Goal: Task Accomplishment & Management: Use online tool/utility

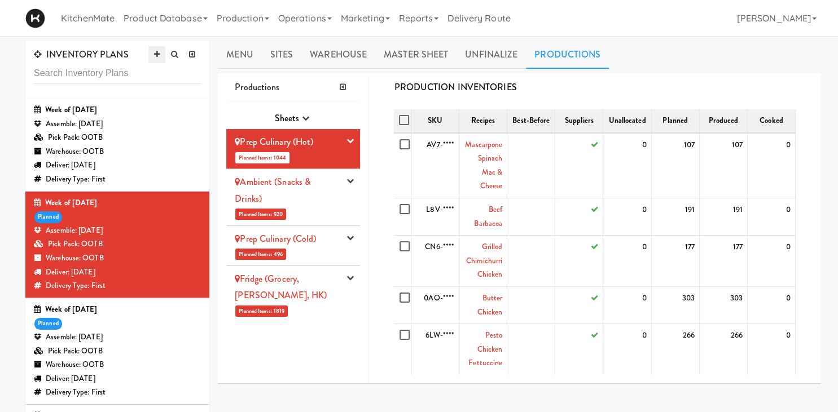
click at [159, 50] on link at bounding box center [156, 54] width 17 height 17
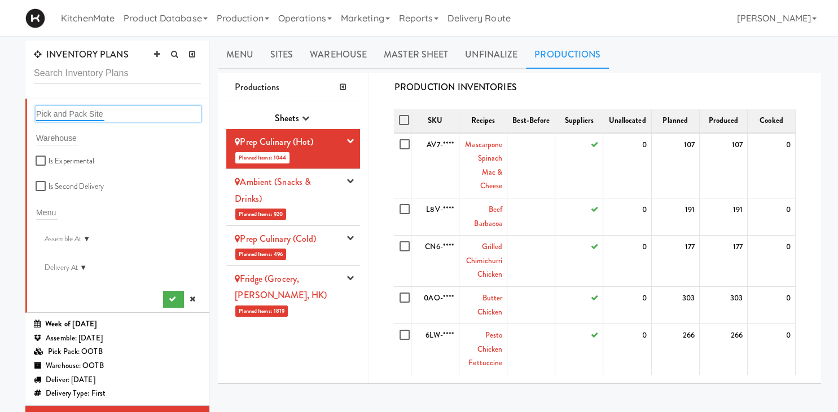
click at [60, 109] on input "text" at bounding box center [70, 114] width 68 height 15
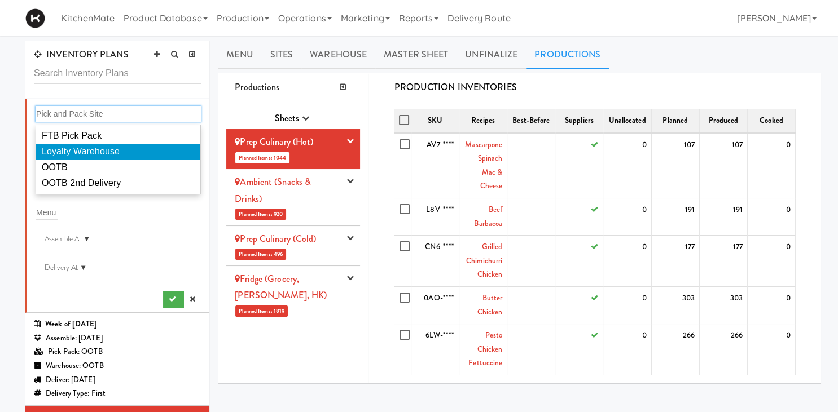
click at [78, 152] on span "Loyalty Warehouse" at bounding box center [81, 152] width 78 height 10
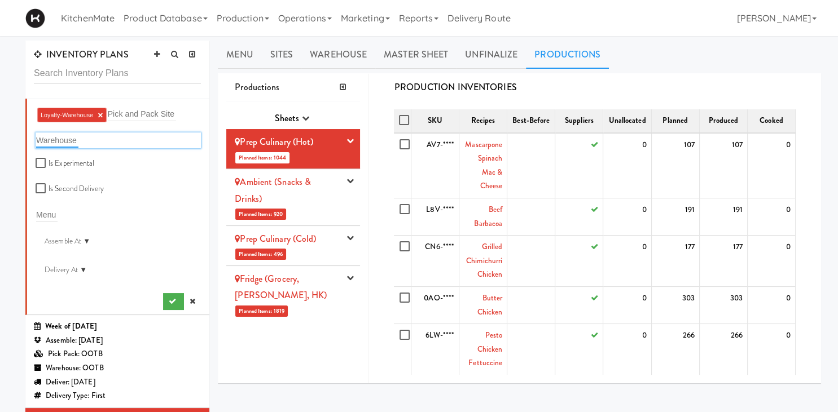
click at [58, 139] on input "text" at bounding box center [57, 140] width 42 height 15
click at [99, 117] on link "×" at bounding box center [100, 116] width 5 height 10
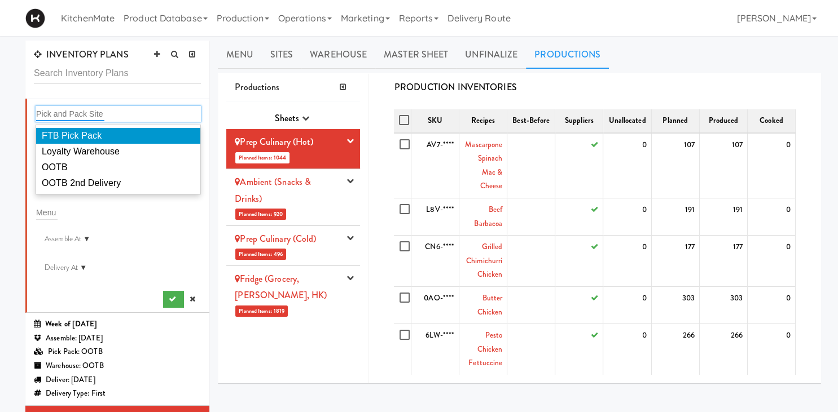
click at [99, 117] on input "text" at bounding box center [70, 114] width 68 height 15
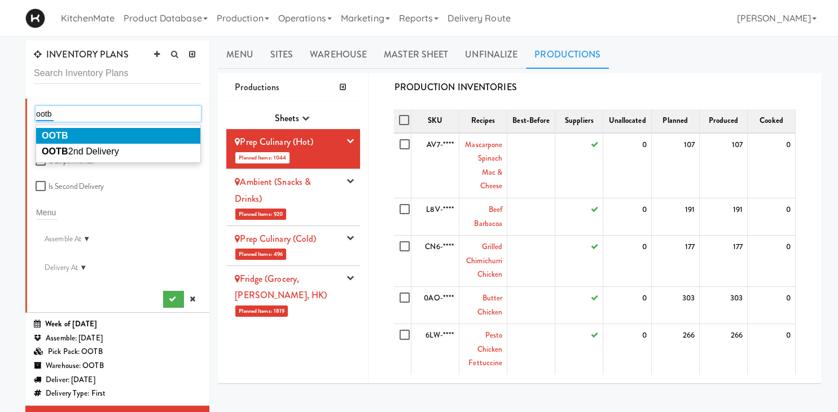
type input "ootb"
click at [121, 134] on li "OOTB" at bounding box center [118, 136] width 164 height 16
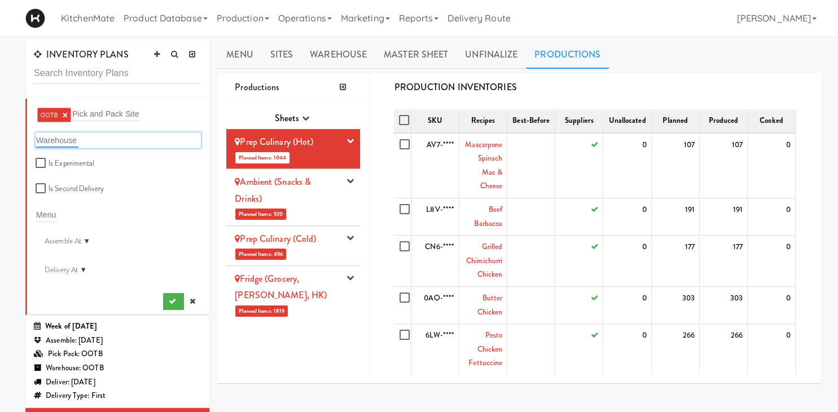
click at [51, 140] on input "text" at bounding box center [57, 140] width 42 height 15
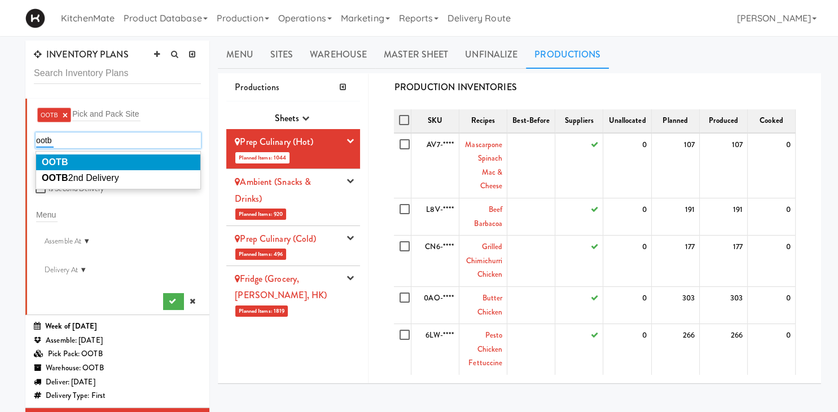
type input "ootb"
click at [44, 161] on em "OOTB" at bounding box center [55, 162] width 27 height 10
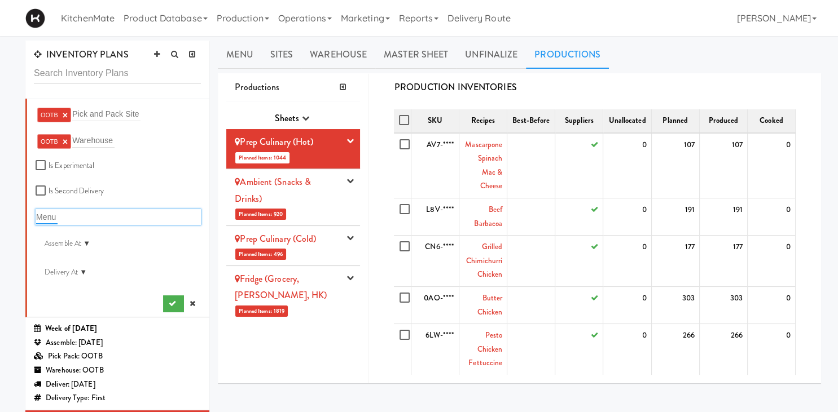
click at [50, 213] on input "text" at bounding box center [46, 217] width 21 height 15
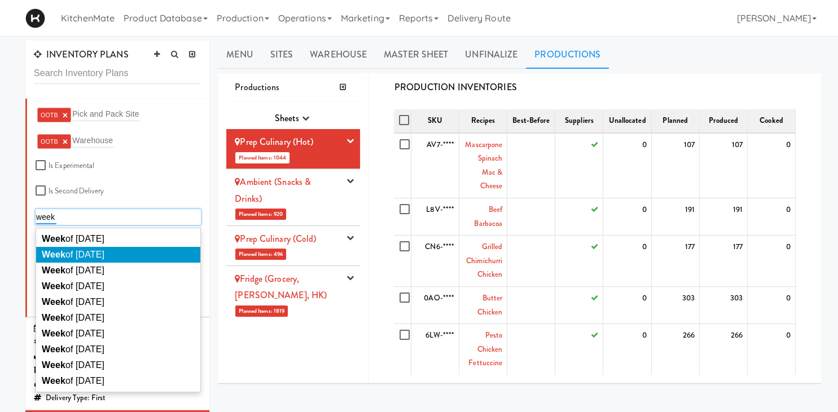
type input "week"
click at [101, 254] on span "Week of Oct 5th, 2025" at bounding box center [73, 255] width 63 height 10
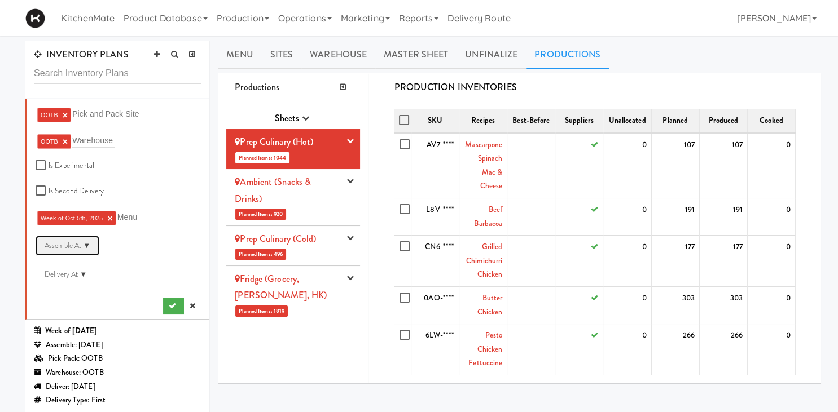
click at [84, 245] on div "Assemble At ▼" at bounding box center [68, 246] width 64 height 20
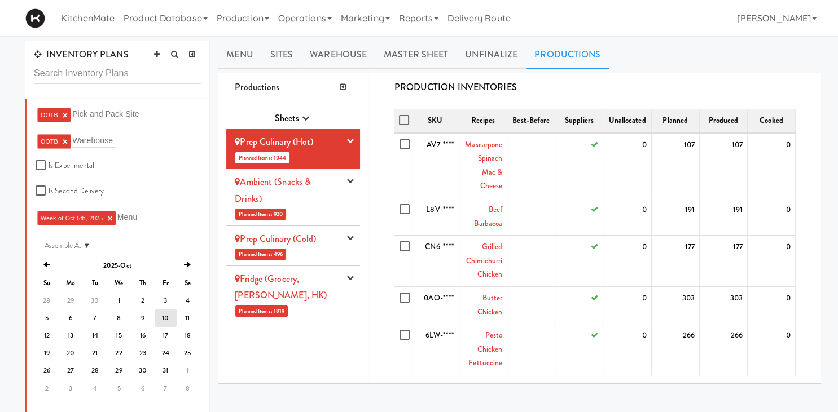
click at [161, 314] on td "10" at bounding box center [166, 317] width 23 height 17
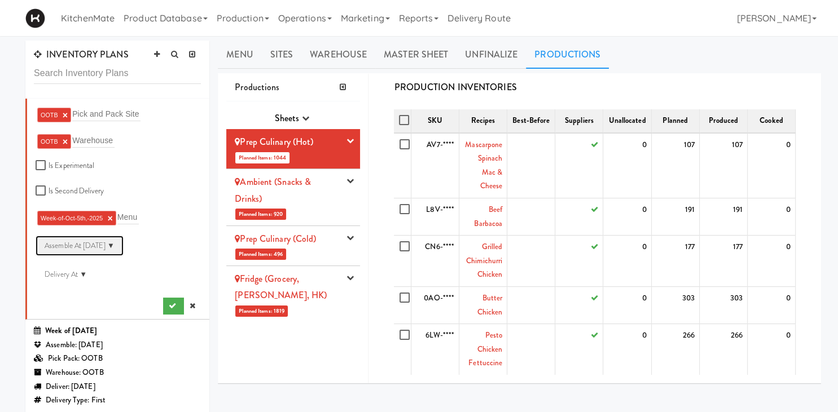
click at [124, 244] on div "Assemble At October 10th ▼" at bounding box center [80, 246] width 88 height 20
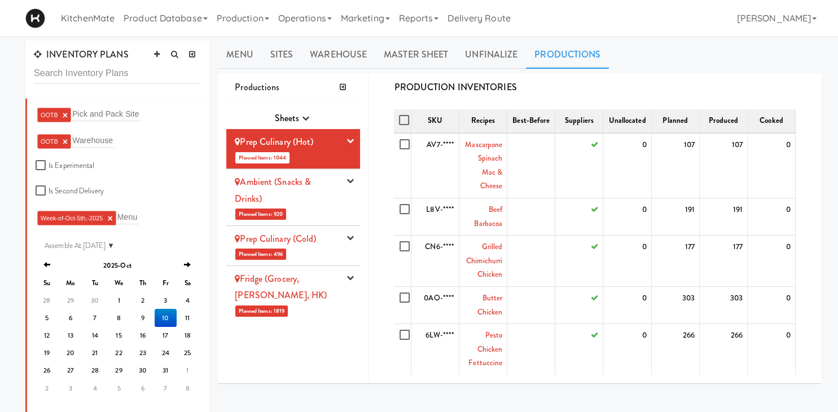
click at [165, 314] on td "10" at bounding box center [166, 317] width 23 height 17
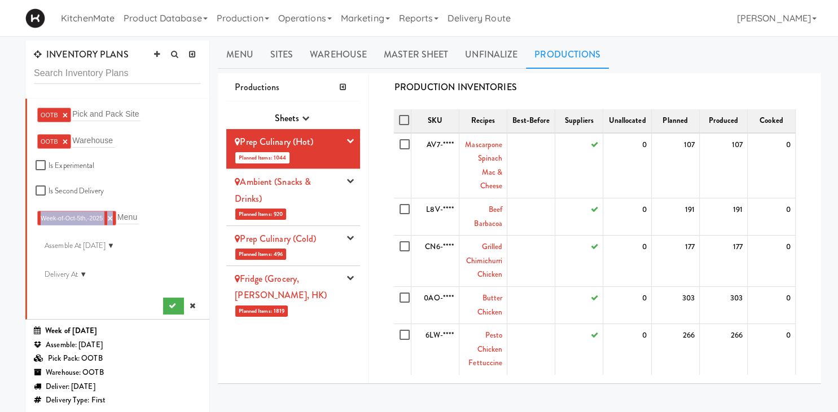
drag, startPoint x: 113, startPoint y: 222, endPoint x: 140, endPoint y: 209, distance: 30.0
click at [140, 209] on div "Week-of-Oct-5th,-2025 × Menu" at bounding box center [118, 218] width 165 height 18
click at [80, 279] on div "Delivery At ▼" at bounding box center [66, 275] width 60 height 20
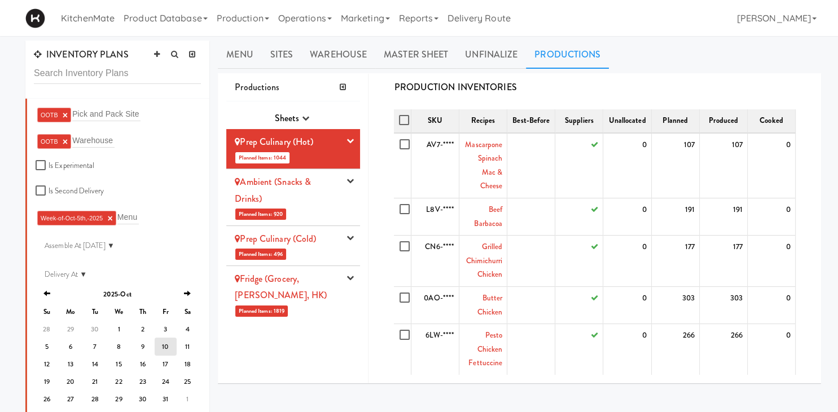
click at [166, 348] on td "10" at bounding box center [166, 346] width 23 height 17
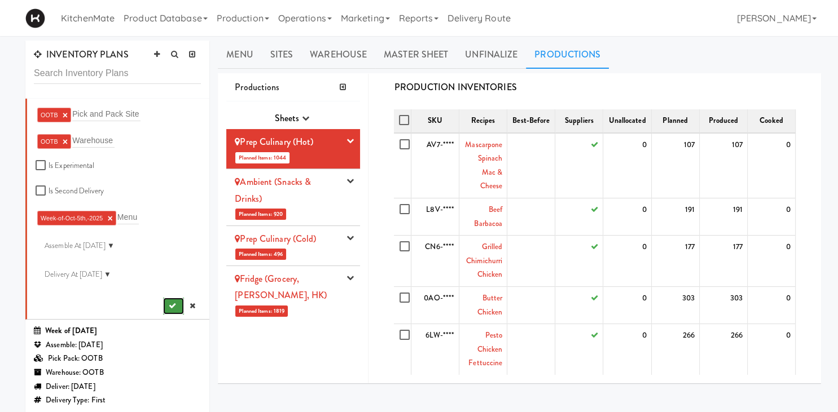
click at [173, 312] on button "submit" at bounding box center [173, 306] width 21 height 17
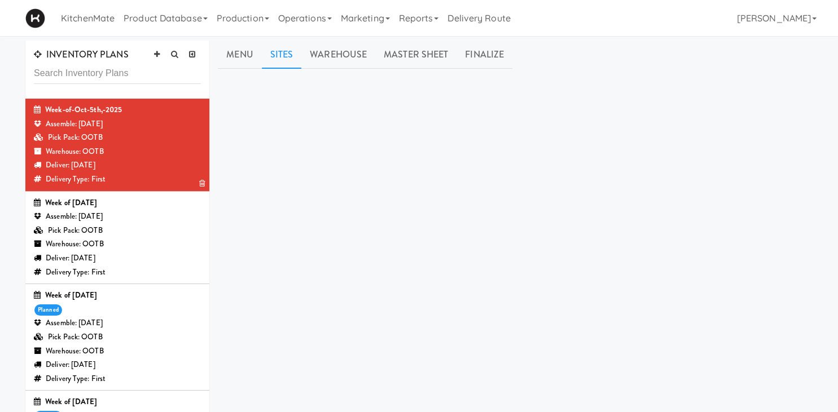
click at [284, 53] on link "Sites" at bounding box center [282, 55] width 40 height 28
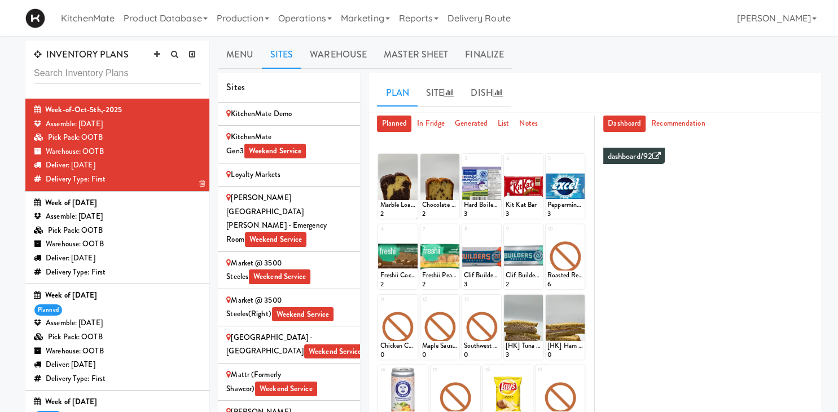
scroll to position [1572, 0]
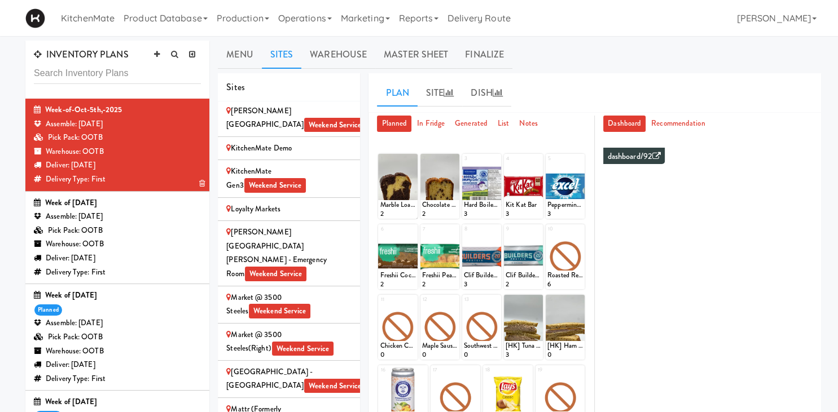
click at [329, 291] on div "Market @ 3500 Steeles Weekend Service" at bounding box center [288, 305] width 125 height 28
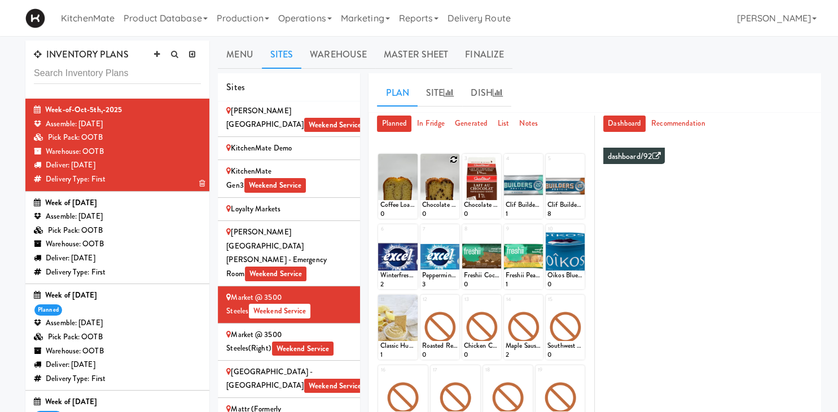
click at [455, 160] on icon at bounding box center [454, 160] width 8 height 8
click at [422, 165] on select "- Empty - Activia Probiotic Peach Mango Smoothie Aquafina Water Chocolate Milk …" at bounding box center [440, 192] width 36 height 54
click option "Chocolate Chip Loaf Cake" at bounding box center [0, 0] width 0 height 0
type input "15"
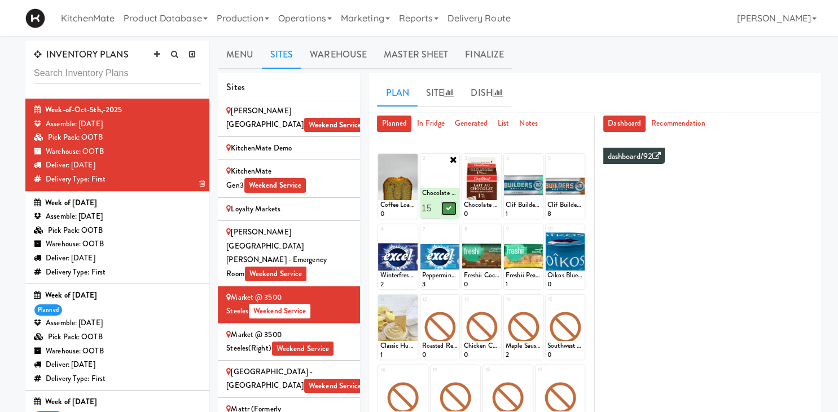
click at [450, 209] on icon at bounding box center [449, 208] width 6 height 6
click at [409, 158] on icon at bounding box center [412, 160] width 8 height 8
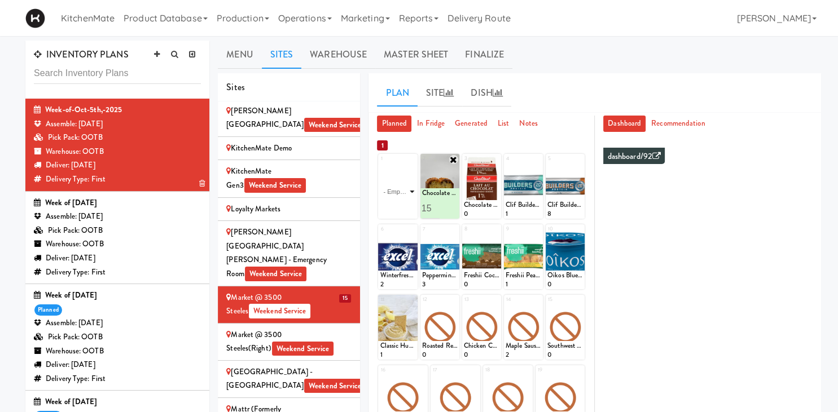
click at [380, 165] on select "- Empty - Activia Probiotic Peach Mango Smoothie Aquafina Water Chocolate Milk …" at bounding box center [398, 192] width 36 height 54
type input "10"
click at [405, 209] on icon at bounding box center [407, 208] width 6 height 6
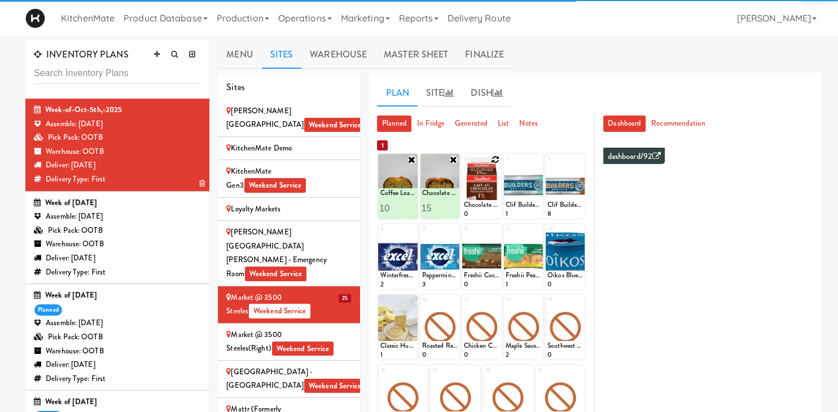
click at [492, 161] on icon at bounding box center [495, 160] width 8 height 8
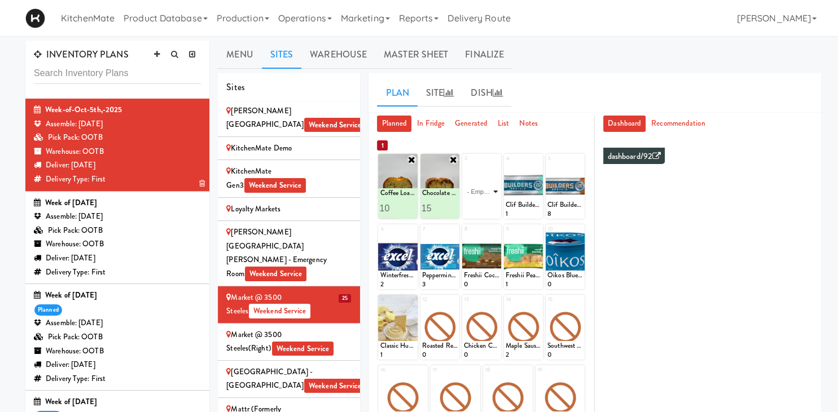
click at [464, 165] on select "- Empty - Activia Probiotic Peach Mango Smoothie Aquafina Water Chocolate Milk …" at bounding box center [482, 192] width 36 height 54
type input "1"
type input "5"
click at [490, 211] on icon at bounding box center [491, 208] width 6 height 6
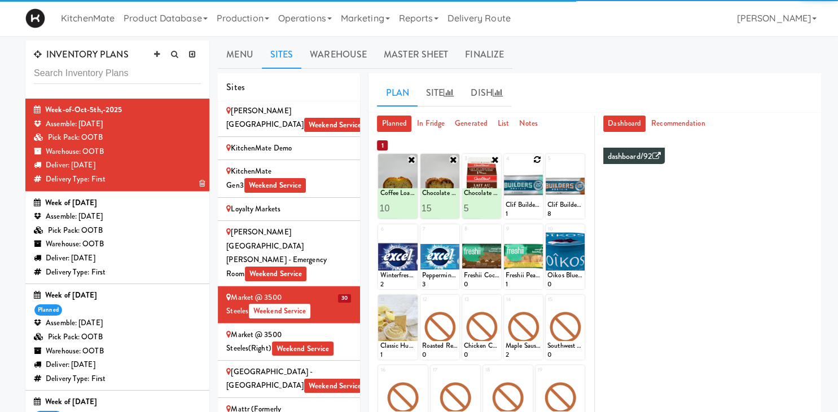
click at [536, 160] on icon at bounding box center [537, 160] width 8 height 8
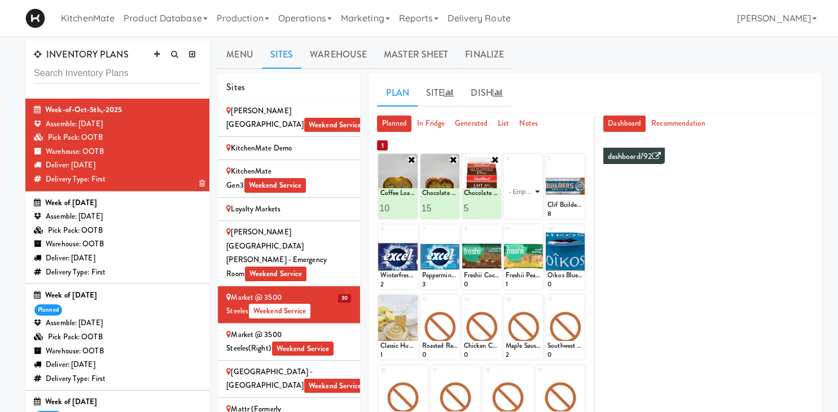
click at [505, 165] on select "- Empty - Activia Probiotic Peach Mango Smoothie Aquafina Water Chocolate Milk …" at bounding box center [523, 192] width 36 height 54
click option "Clif Builders proteins Bar Chocolate Mint" at bounding box center [0, 0] width 0 height 0
type input "10"
click at [531, 208] on icon at bounding box center [533, 208] width 6 height 6
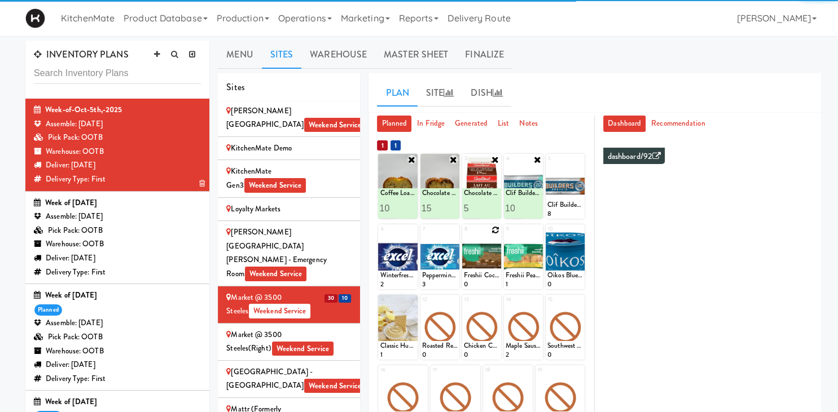
click at [495, 231] on icon at bounding box center [495, 230] width 8 height 8
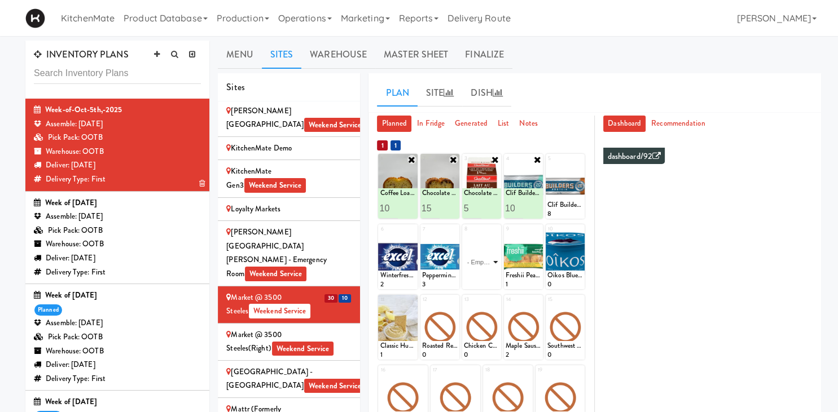
click at [464, 235] on select "- Empty - Activia Probiotic Peach Mango Smoothie Aquafina Water Chocolate Milk …" at bounding box center [482, 262] width 36 height 54
type input "6"
click at [491, 281] on icon at bounding box center [491, 279] width 6 height 6
click at [537, 231] on icon at bounding box center [537, 230] width 8 height 8
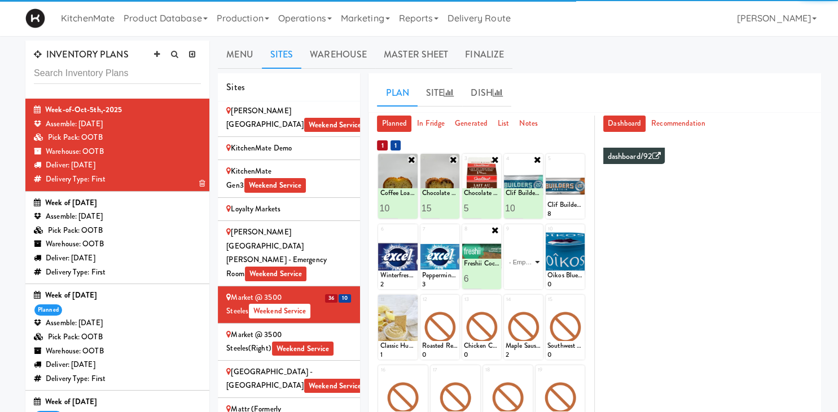
click at [505, 235] on select "- Empty - Activia Probiotic Peach Mango Smoothie Aquafina Water Chocolate Milk …" at bounding box center [523, 262] width 36 height 54
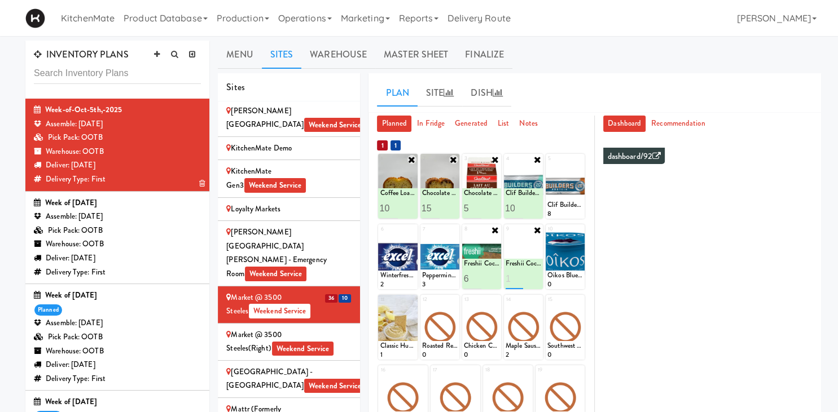
type input "1"
type input "5"
click at [532, 280] on icon at bounding box center [533, 279] width 6 height 6
click at [579, 231] on icon at bounding box center [579, 230] width 8 height 8
click at [547, 235] on select "- Empty - Activia Probiotic Peach Mango Smoothie Aquafina Water Chocolate Milk …" at bounding box center [565, 262] width 36 height 54
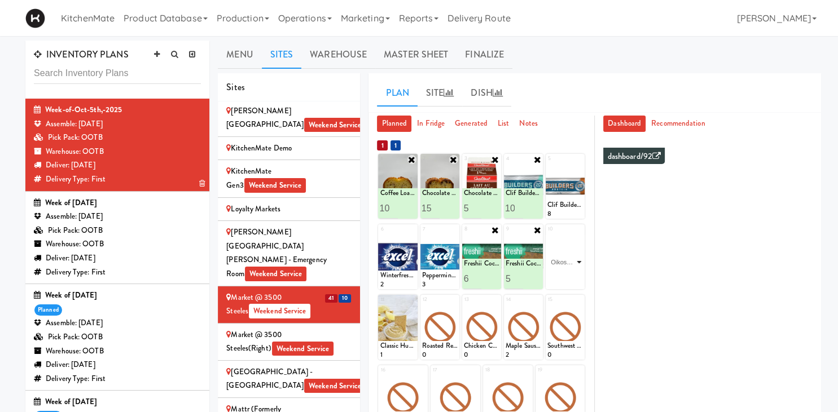
click option "Oikos Blueberry Yogurt" at bounding box center [0, 0] width 0 height 0
type input "4"
click at [574, 278] on icon at bounding box center [574, 279] width 6 height 6
click at [452, 301] on icon at bounding box center [454, 301] width 8 height 8
click at [422, 306] on select "- Empty - Activia Probiotic Peach Mango Smoothie Aquafina Water Chocolate Milk …" at bounding box center [440, 333] width 36 height 54
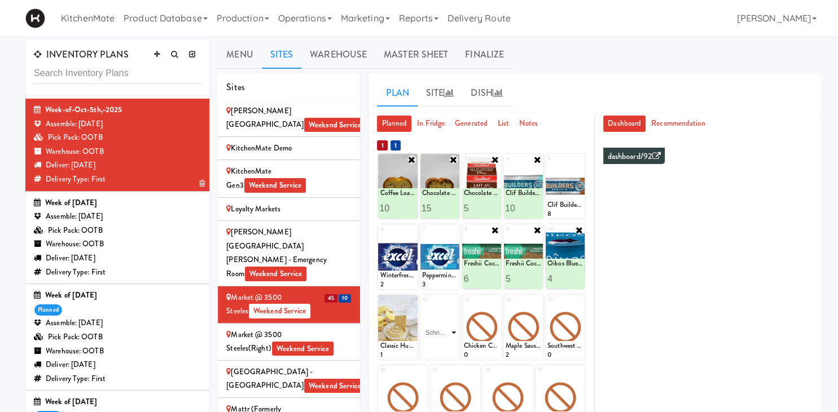
click option "Schneiders Turkey Breast" at bounding box center [0, 0] width 0 height 0
click at [466, 161] on div "3" at bounding box center [472, 159] width 17 height 10
click at [433, 349] on input "1" at bounding box center [431, 349] width 18 height 21
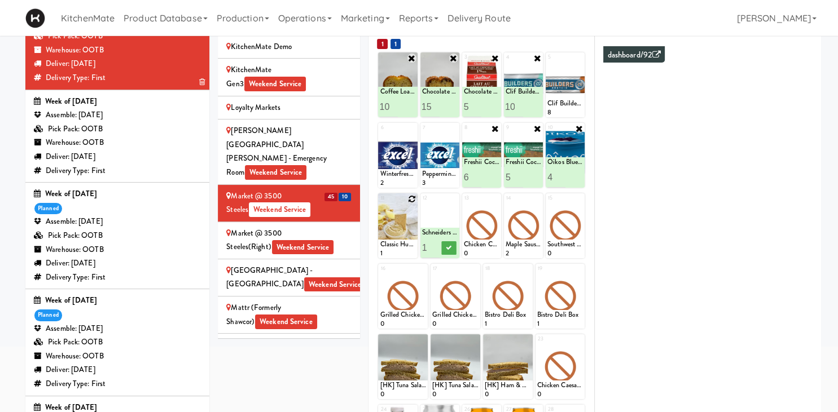
scroll to position [117, 0]
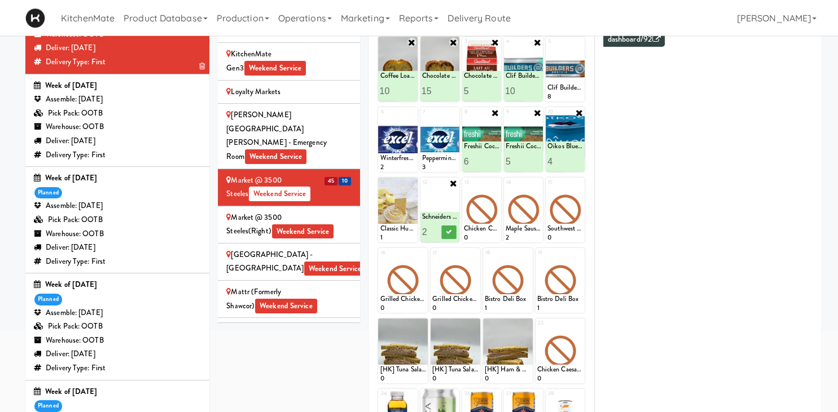
type input "2"
click at [434, 232] on input "2" at bounding box center [431, 232] width 18 height 21
click at [450, 231] on icon at bounding box center [449, 232] width 6 height 6
click at [493, 182] on icon at bounding box center [495, 183] width 8 height 8
click at [464, 188] on select "- Empty - Activia Probiotic Peach Mango Smoothie Aquafina Water Chocolate Milk …" at bounding box center [482, 215] width 36 height 54
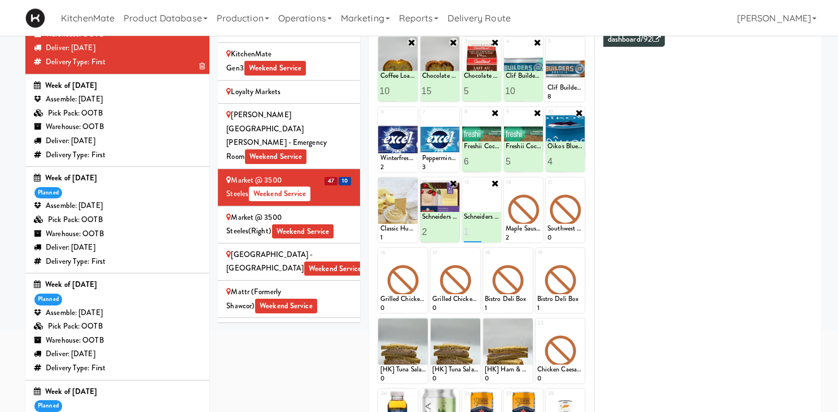
type input "1"
type input "2"
click at [494, 234] on icon at bounding box center [491, 232] width 6 height 6
click at [538, 181] on icon at bounding box center [537, 183] width 8 height 8
click at [505, 188] on select "- Empty - Activia Probiotic Peach Mango Smoothie Aquafina Water Chocolate Milk …" at bounding box center [523, 215] width 36 height 54
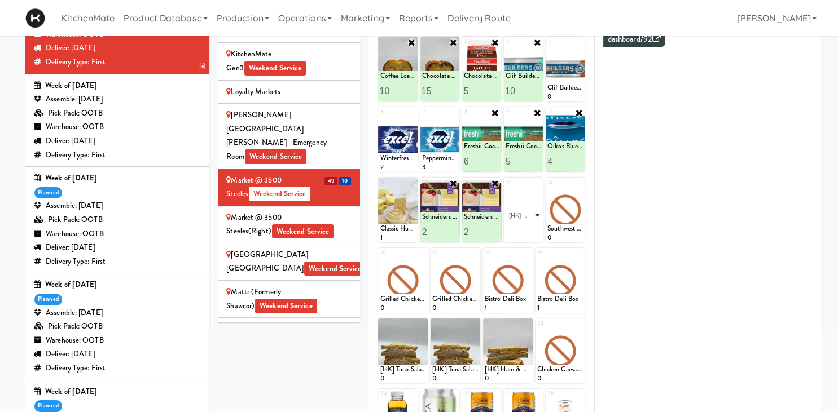
click option "[HK] Egg Salad on Multigrain" at bounding box center [0, 0] width 0 height 0
type input "1"
type input "3"
click at [532, 236] on button at bounding box center [532, 233] width 15 height 14
click at [579, 184] on icon at bounding box center [579, 183] width 8 height 8
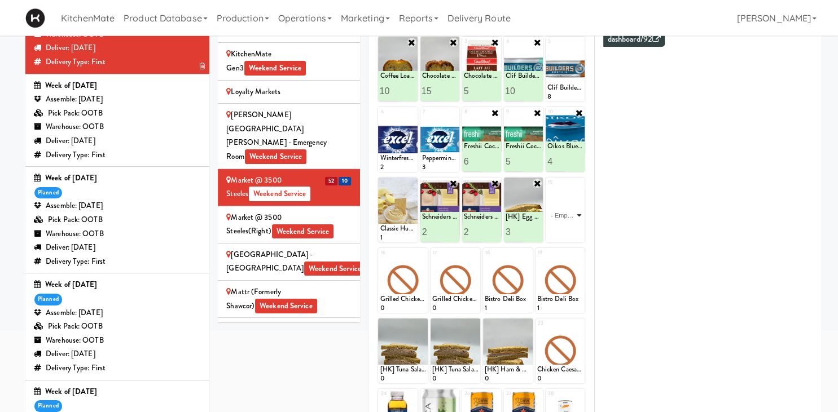
click at [547, 188] on select "- Empty - Activia Probiotic Peach Mango Smoothie Aquafina Water Chocolate Milk …" at bounding box center [565, 215] width 36 height 54
click option "[HK] Chicken & Swiss Cheese On Focaccia" at bounding box center [0, 0] width 0 height 0
click at [562, 230] on input "1" at bounding box center [556, 232] width 18 height 21
type input "2"
click at [558, 231] on input "2" at bounding box center [556, 232] width 18 height 21
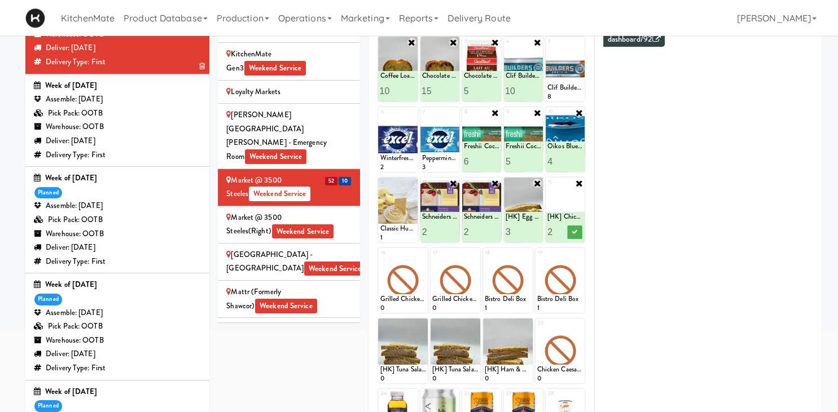
click at [583, 235] on div "[HK] Chicken & Swiss Cheese On Focaccia 2" at bounding box center [564, 227] width 39 height 30
click at [575, 235] on icon at bounding box center [574, 232] width 6 height 6
click at [423, 253] on icon at bounding box center [422, 254] width 8 height 8
click at [380, 259] on select "- Empty - Activia Probiotic Peach Mango Smoothie Aquafina Water Chocolate Milk …" at bounding box center [403, 286] width 46 height 54
click option "Frooti" at bounding box center [0, 0] width 0 height 0
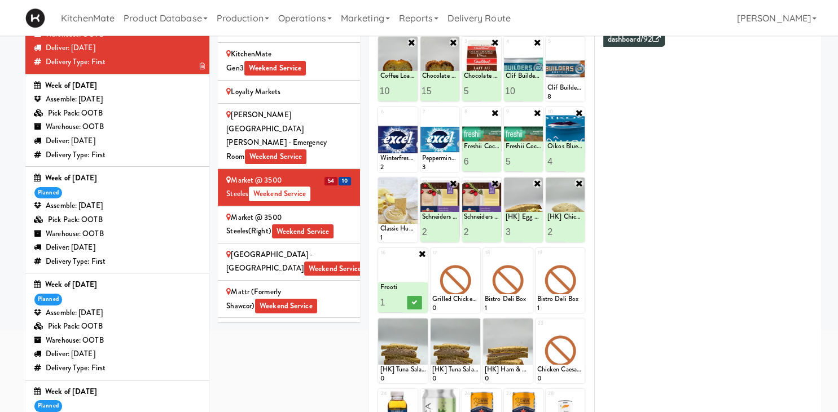
click at [420, 254] on icon at bounding box center [421, 253] width 9 height 9
click at [421, 253] on icon at bounding box center [422, 254] width 8 height 8
click at [380, 259] on select "- Empty - Activia Probiotic Peach Mango Smoothie Aquafina Water Chocolate Milk …" at bounding box center [403, 286] width 46 height 54
click option "[HK] Chicken & Swiss Cheese On Focaccia" at bounding box center [0, 0] width 0 height 0
type input "2"
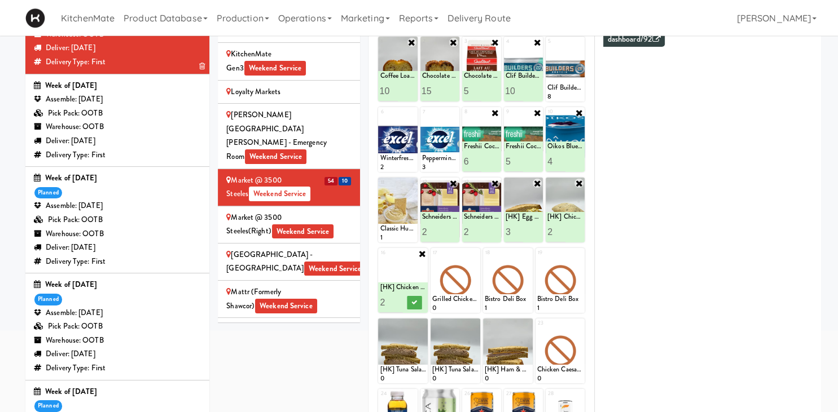
click at [398, 298] on input "2" at bounding box center [391, 302] width 23 height 21
click at [408, 300] on button at bounding box center [414, 303] width 15 height 14
click at [473, 254] on icon at bounding box center [474, 254] width 8 height 8
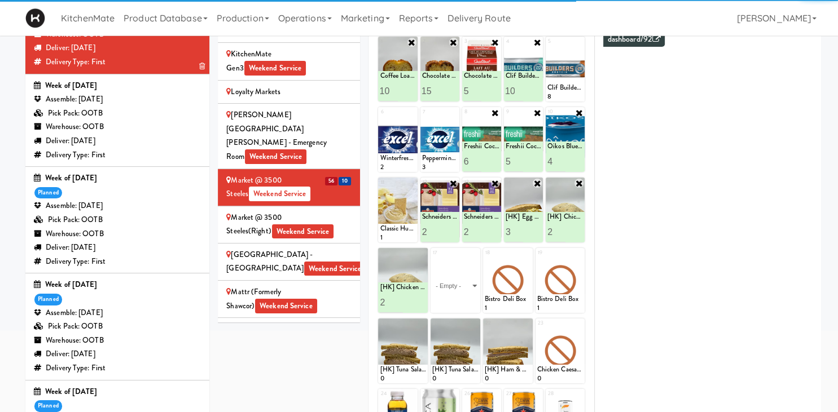
click at [432, 259] on select "- Empty - Activia Probiotic Peach Mango Smoothie Aquafina Water Chocolate Milk …" at bounding box center [455, 286] width 46 height 54
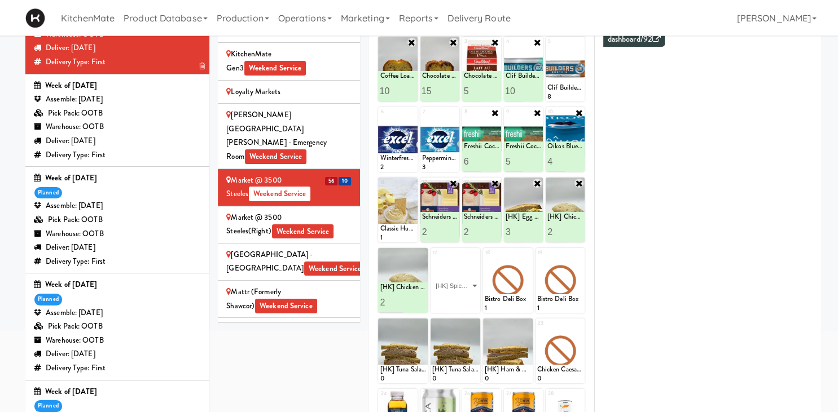
click option "[HK] Spicy Buffalo Chicken Wrap" at bounding box center [0, 0] width 0 height 0
type input "2"
click at [449, 298] on input "2" at bounding box center [443, 302] width 23 height 21
click at [468, 301] on icon at bounding box center [467, 303] width 6 height 6
click at [525, 253] on icon at bounding box center [527, 254] width 8 height 8
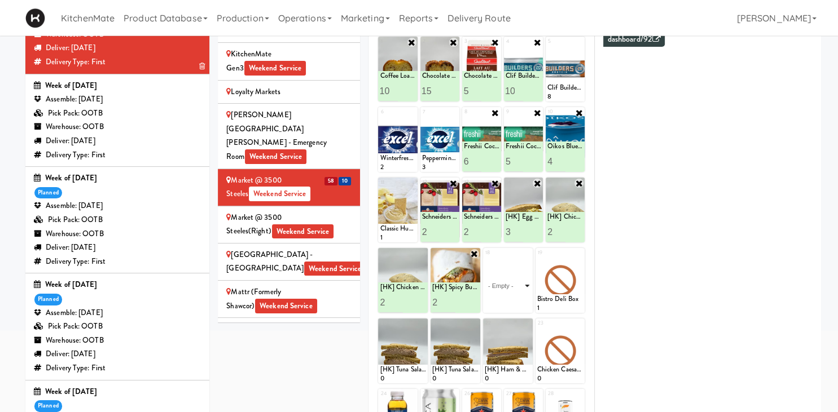
click at [485, 259] on select "- Empty - Activia Probiotic Peach Mango Smoothie Aquafina Water Chocolate Milk …" at bounding box center [508, 286] width 46 height 54
click option "[HK] Spicy Buffalo Chicken Wrap" at bounding box center [0, 0] width 0 height 0
type input "2"
click at [503, 300] on input "2" at bounding box center [496, 302] width 23 height 21
click at [522, 305] on button at bounding box center [519, 303] width 15 height 14
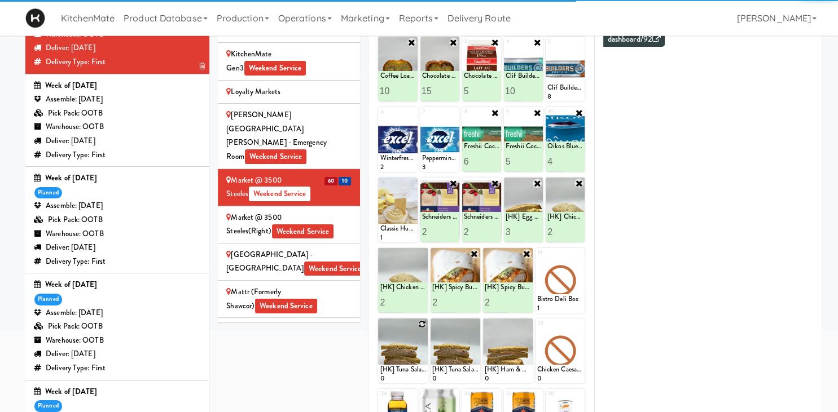
click at [419, 325] on icon at bounding box center [422, 324] width 8 height 8
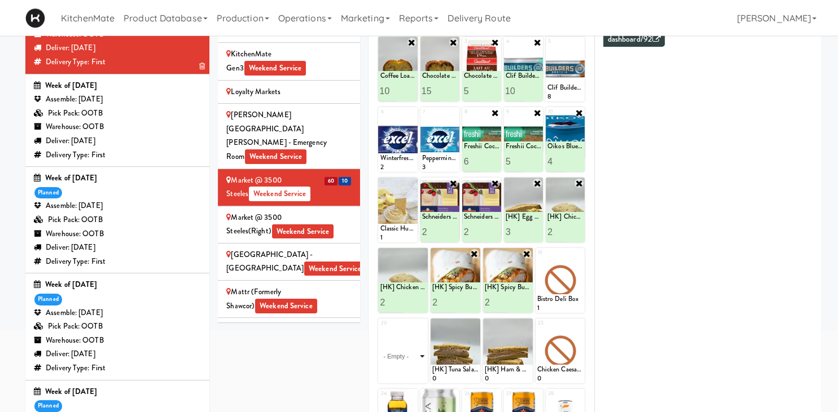
click at [380, 329] on select "- Empty - Activia Probiotic Peach Mango Smoothie Aquafina Water Chocolate Milk …" at bounding box center [403, 356] width 46 height 54
click option "[HK] Tuna Salad on Multigrain" at bounding box center [0, 0] width 0 height 0
type input "2"
click at [400, 369] on input "2" at bounding box center [391, 373] width 23 height 21
click at [412, 372] on icon at bounding box center [414, 373] width 6 height 6
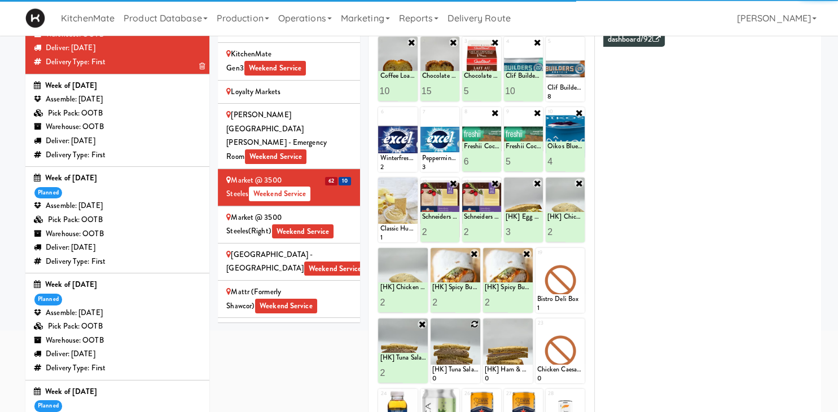
click at [473, 324] on icon at bounding box center [474, 324] width 8 height 8
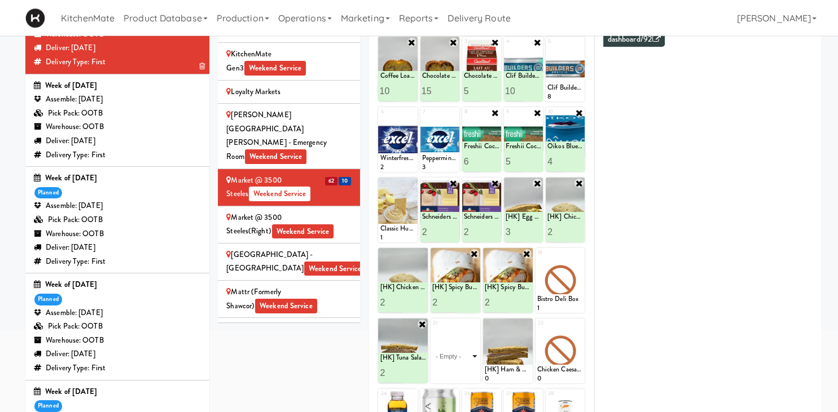
click at [432, 329] on select "- Empty - Activia Probiotic Peach Mango Smoothie Aquafina Water Chocolate Milk …" at bounding box center [455, 356] width 46 height 54
click option "[HK] Tuna Salad on Multigrain" at bounding box center [0, 0] width 0 height 0
type input "2"
click at [452, 368] on input "2" at bounding box center [443, 373] width 23 height 21
click at [460, 371] on button at bounding box center [466, 374] width 15 height 14
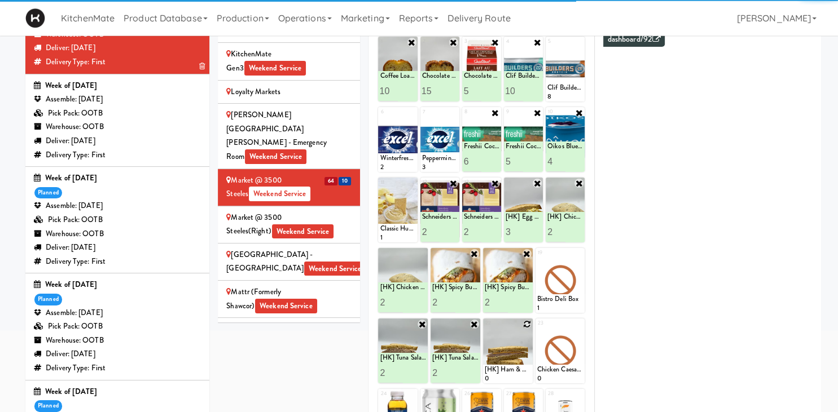
click at [526, 324] on icon at bounding box center [527, 324] width 8 height 8
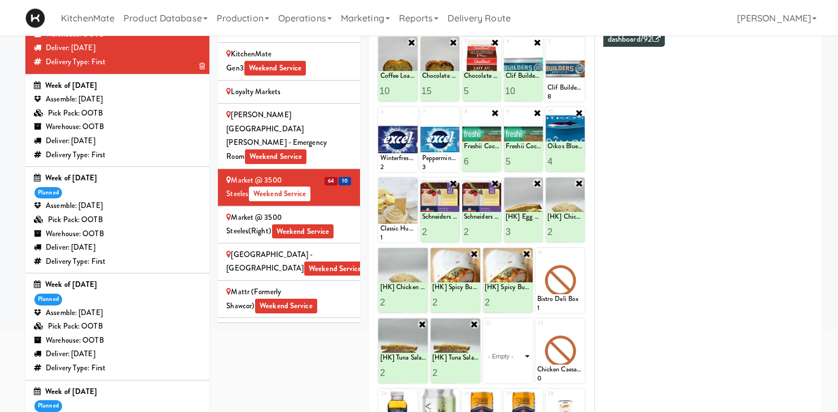
click at [485, 329] on select "- Empty - Activia Probiotic Peach Mango Smoothie Aquafina Water Chocolate Milk …" at bounding box center [508, 356] width 46 height 54
click option "[HK] Ham & Cheese on Multigrain" at bounding box center [0, 0] width 0 height 0
type input "2"
click at [502, 370] on input "2" at bounding box center [496, 373] width 23 height 21
click at [516, 372] on button at bounding box center [519, 374] width 15 height 14
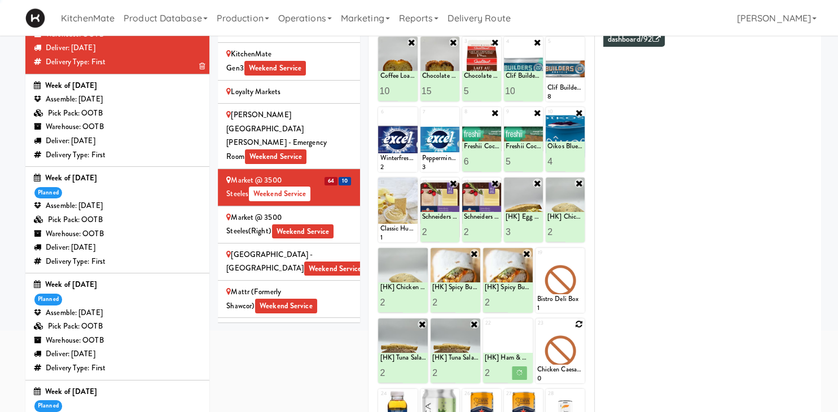
click at [577, 325] on icon at bounding box center [579, 324] width 8 height 8
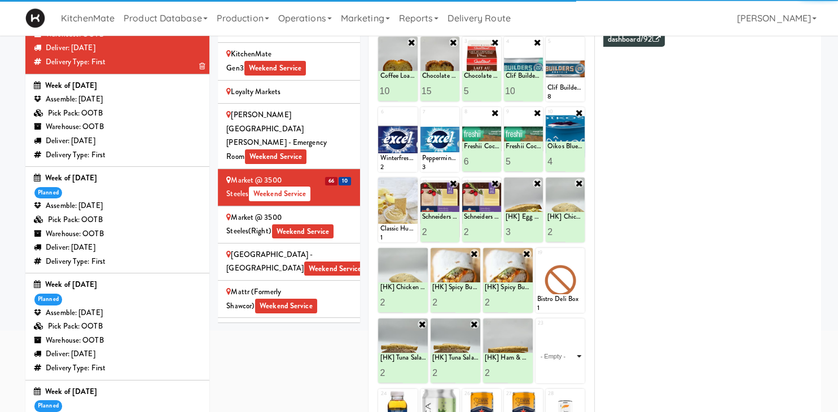
click at [537, 329] on select "- Empty - Activia Probiotic Peach Mango Smoothie Aquafina Water Chocolate Milk …" at bounding box center [560, 356] width 46 height 54
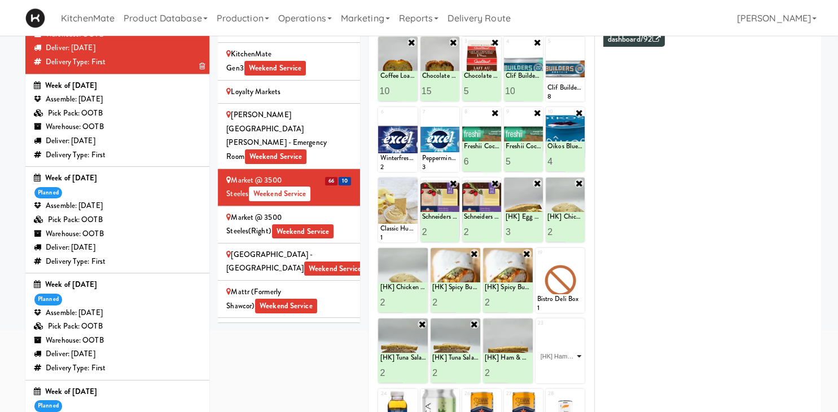
click option "[HK] Ham & Cheese on Multigrain" at bounding box center [0, 0] width 0 height 0
type input "2"
click at [556, 370] on input "2" at bounding box center [548, 373] width 23 height 21
click at [575, 375] on button at bounding box center [571, 374] width 15 height 14
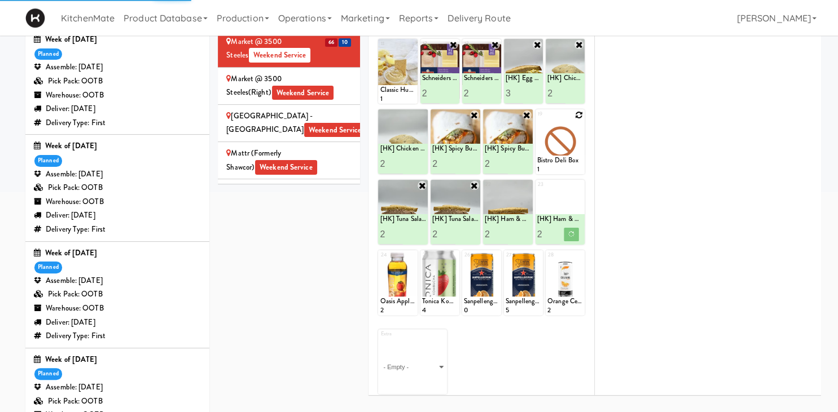
scroll to position [300, 0]
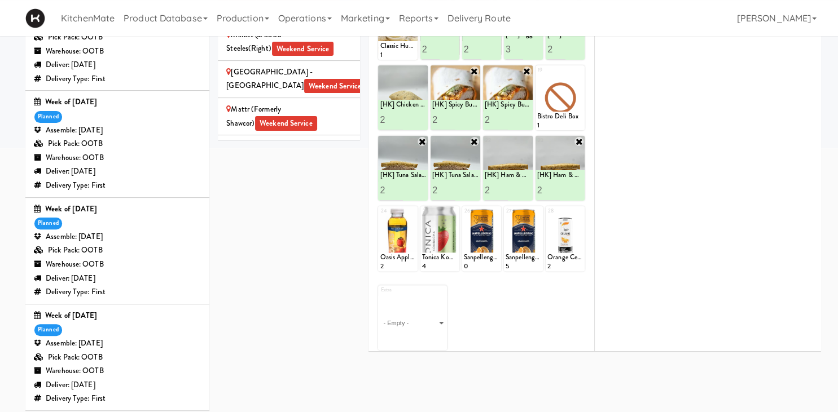
click at [565, 193] on div "2" at bounding box center [560, 190] width 46 height 21
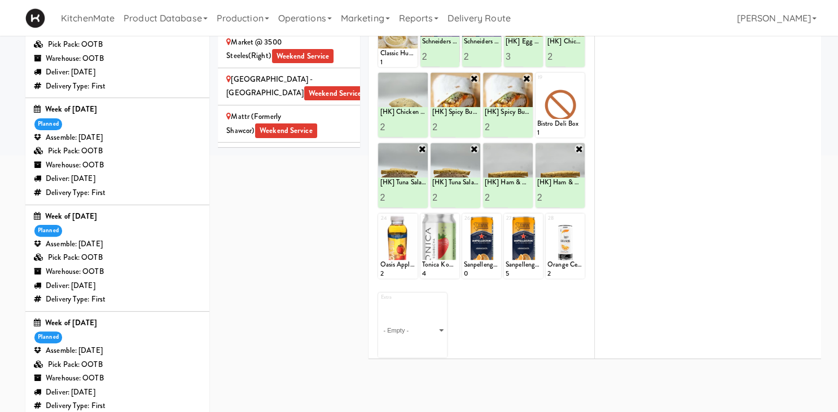
scroll to position [292, 0]
click at [579, 218] on icon at bounding box center [579, 220] width 8 height 8
click at [547, 225] on select "- Empty - Activia Probiotic Peach Mango Smoothie Aquafina Water Chocolate Milk …" at bounding box center [565, 252] width 36 height 54
click option "Orange Celsius Energy Drink" at bounding box center [0, 0] width 0 height 0
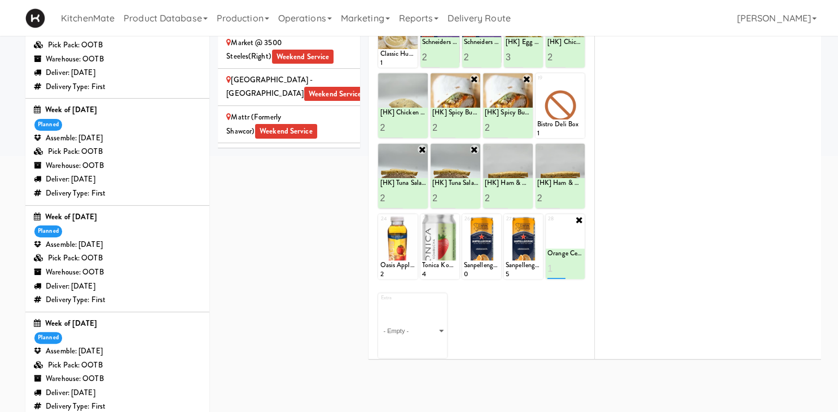
type input "1"
type input "4"
click at [571, 266] on button at bounding box center [574, 269] width 15 height 14
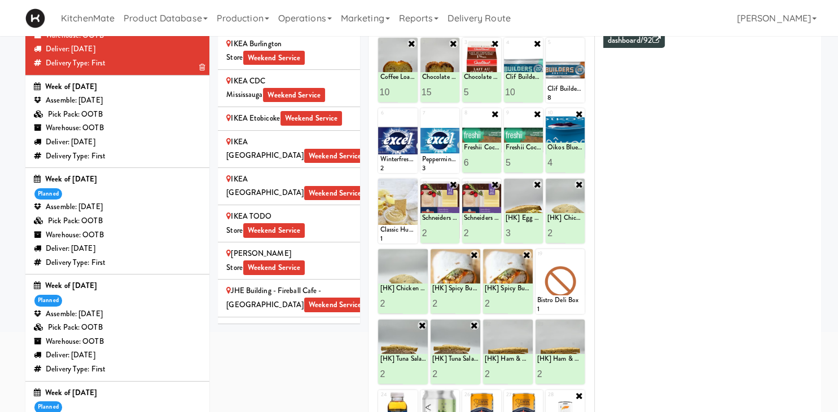
scroll to position [0, 0]
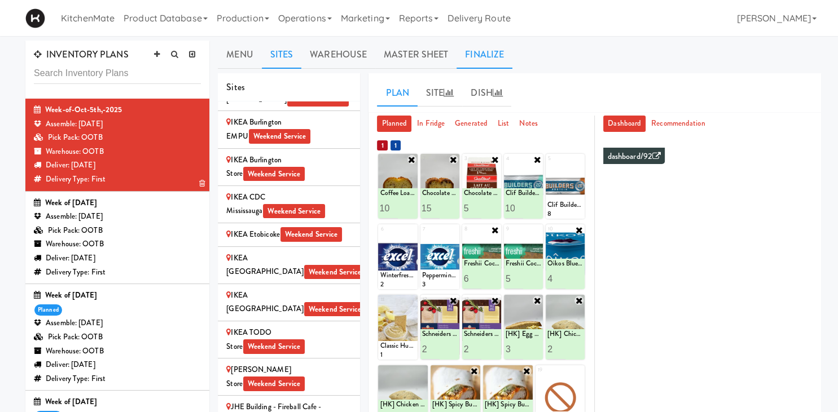
click at [493, 58] on link "Finalize" at bounding box center [484, 55] width 56 height 28
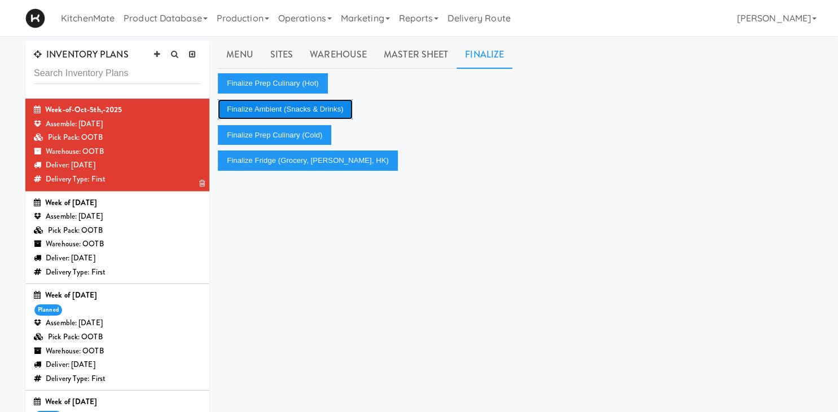
click at [316, 108] on button "Finalize Ambient (Snacks & Drinks)" at bounding box center [285, 109] width 134 height 20
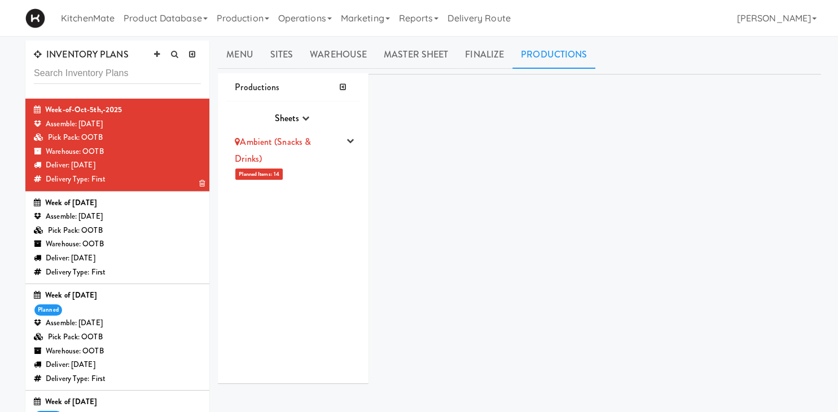
click at [316, 108] on div "Sheets Purchase Order Sheets Transporation Company All Hot Meals Pick/Pack Purc…" at bounding box center [293, 243] width 134 height 282
click at [482, 60] on link "Finalize" at bounding box center [484, 55] width 56 height 28
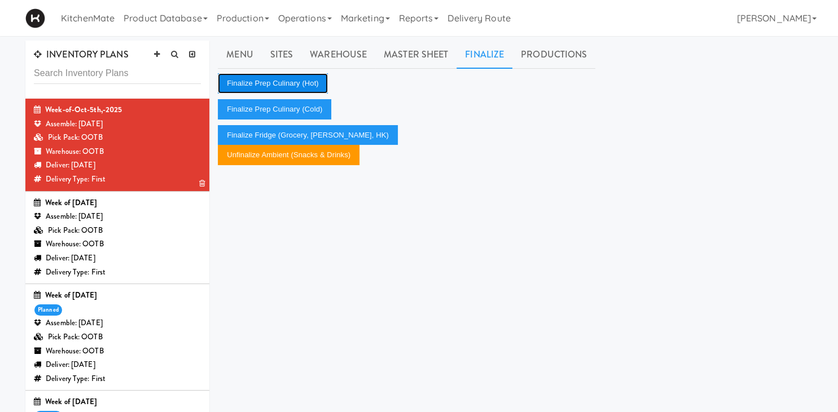
click at [273, 93] on button "Finalize Prep Culinary (Hot)" at bounding box center [272, 83] width 109 height 20
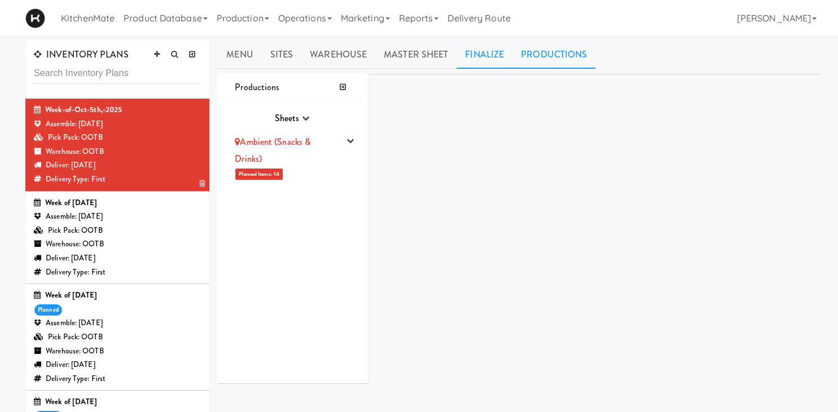
click at [490, 58] on link "Finalize" at bounding box center [484, 55] width 56 height 28
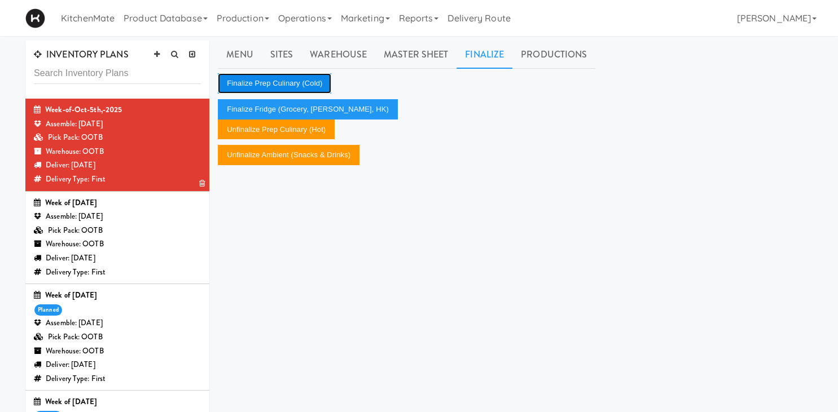
click at [301, 82] on button "Finalize Prep Culinary (Cold)" at bounding box center [274, 83] width 113 height 20
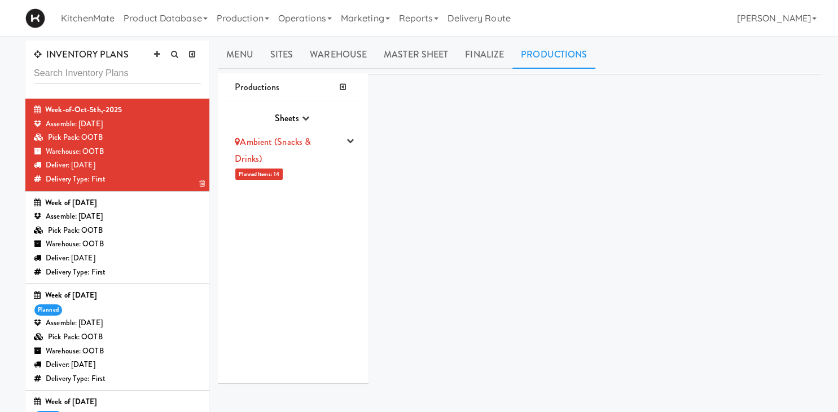
click at [317, 148] on div "Ambient (Snacks & Drinks)" at bounding box center [287, 150] width 105 height 33
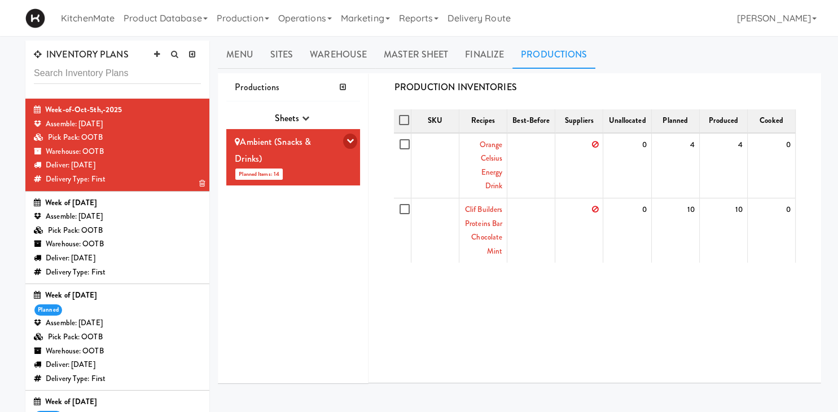
click at [346, 142] on button "button" at bounding box center [350, 141] width 14 height 15
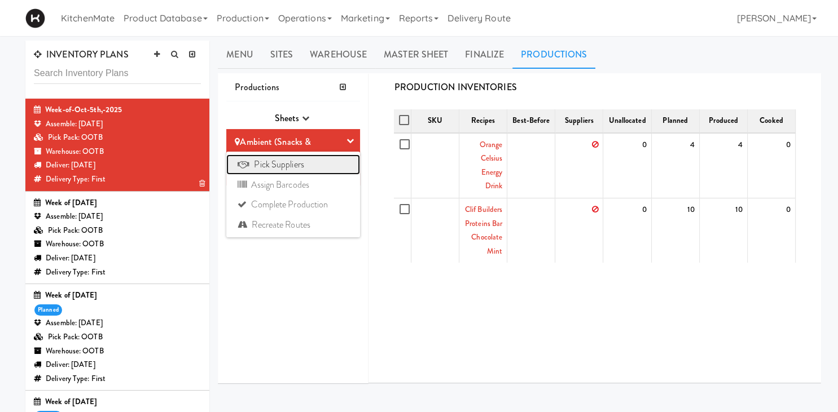
click at [309, 170] on link "Pick Suppliers" at bounding box center [293, 165] width 134 height 20
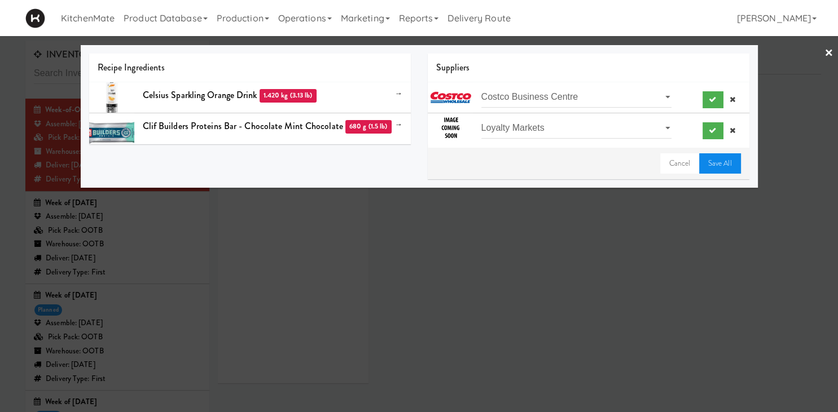
click at [720, 162] on link "Save All" at bounding box center [720, 163] width 42 height 20
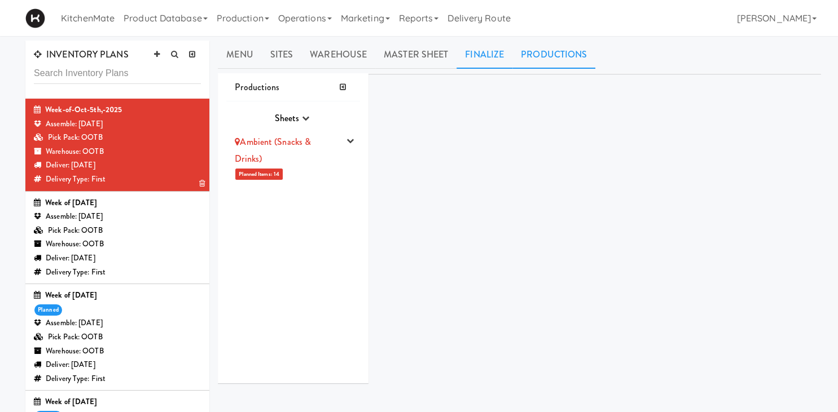
click at [483, 58] on link "Finalize" at bounding box center [484, 55] width 56 height 28
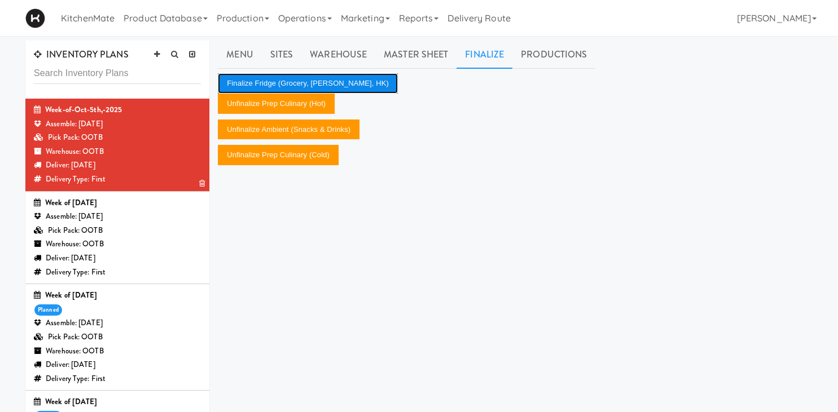
click at [309, 85] on button "Finalize Fridge (Grocery, Bev, HK)" at bounding box center [308, 83] width 180 height 20
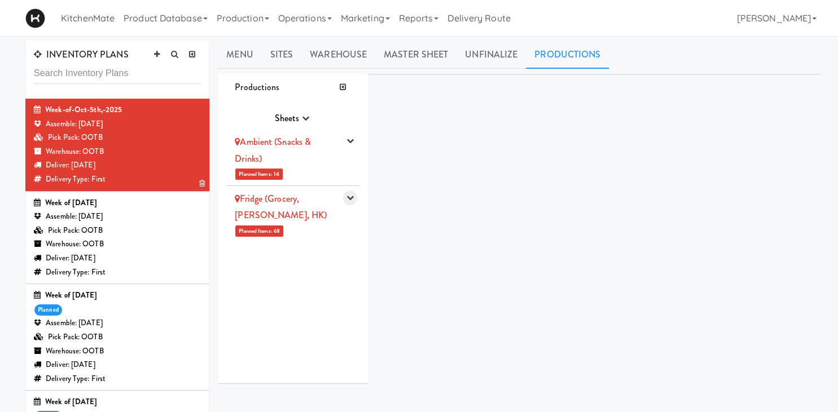
click at [353, 199] on icon "button" at bounding box center [349, 197] width 7 height 7
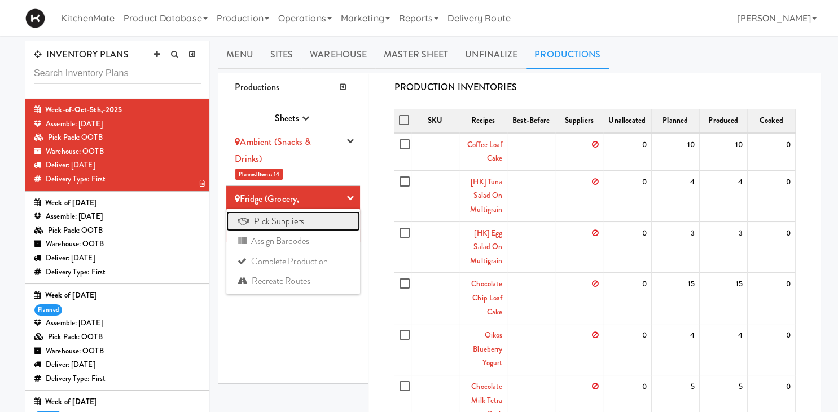
click at [285, 226] on link "Pick Suppliers" at bounding box center [293, 222] width 134 height 20
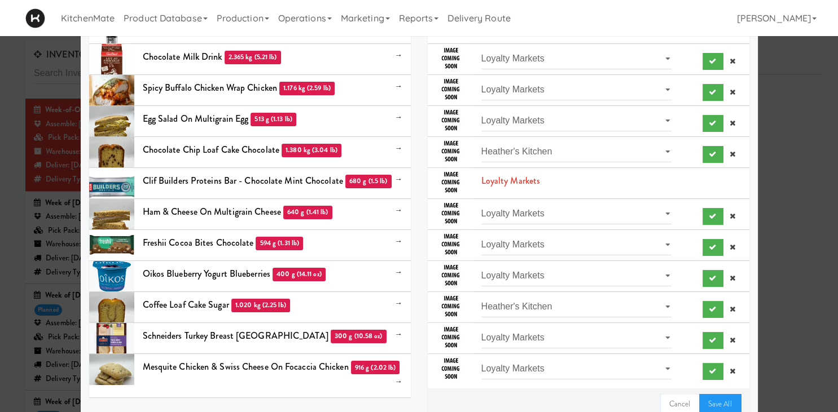
scroll to position [116, 0]
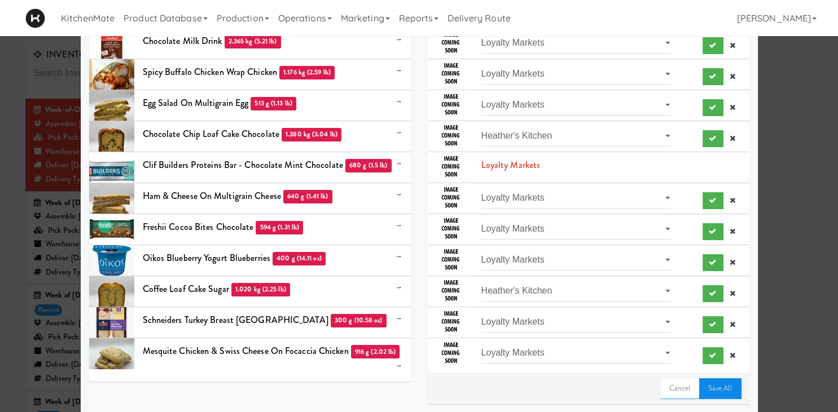
click at [730, 393] on link "Save All" at bounding box center [720, 388] width 42 height 20
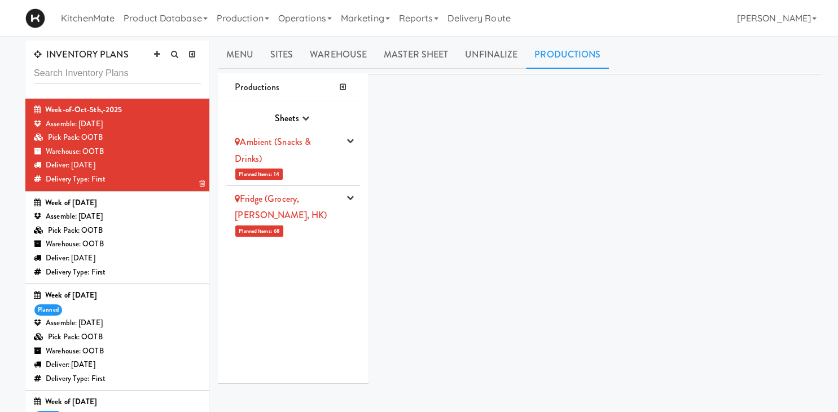
click at [327, 152] on div "Ambient (Snacks & Drinks)" at bounding box center [287, 150] width 105 height 33
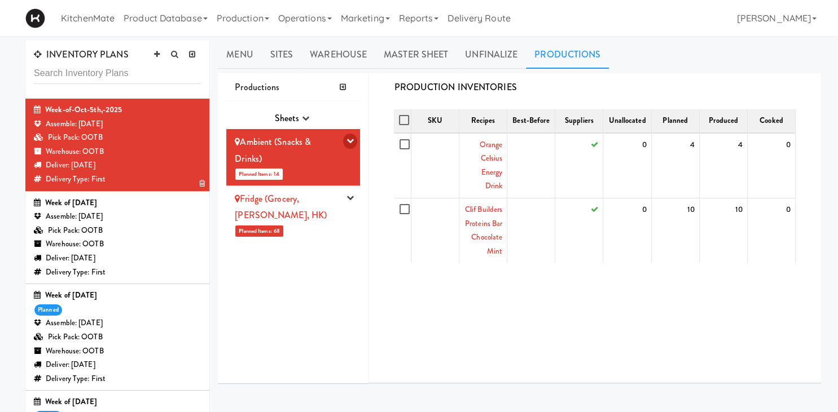
click at [351, 142] on icon "button" at bounding box center [349, 140] width 7 height 7
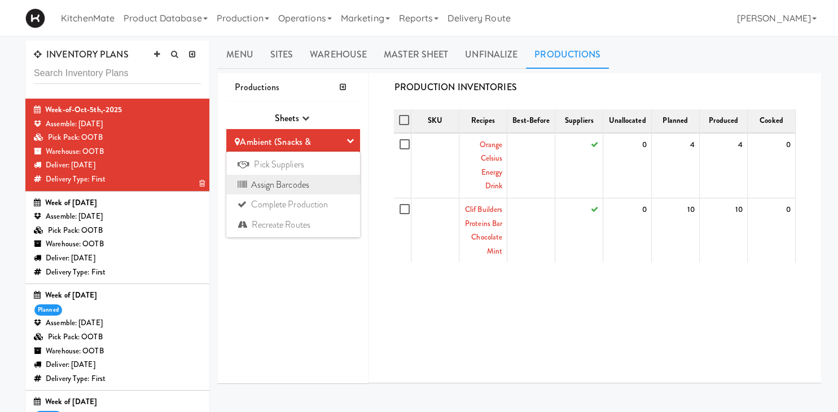
click at [294, 185] on link "Assign Barcodes" at bounding box center [293, 185] width 134 height 20
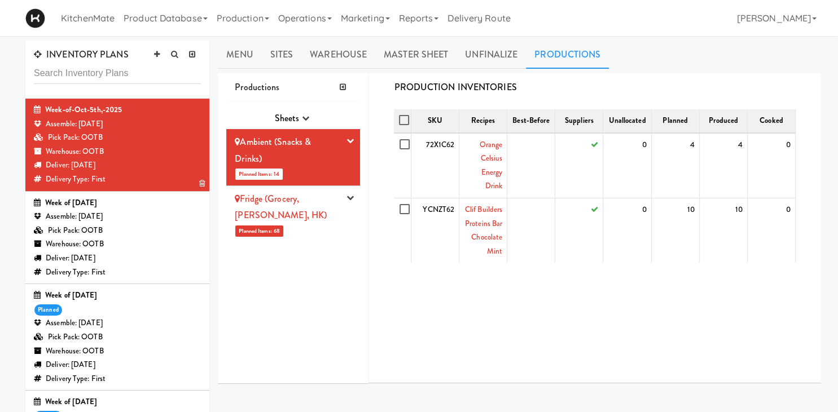
click at [342, 205] on li "Fridge (Grocery, Bev, HK) Planned Items: 68 Pick Suppliers Assign Barcodes Comp…" at bounding box center [293, 214] width 134 height 56
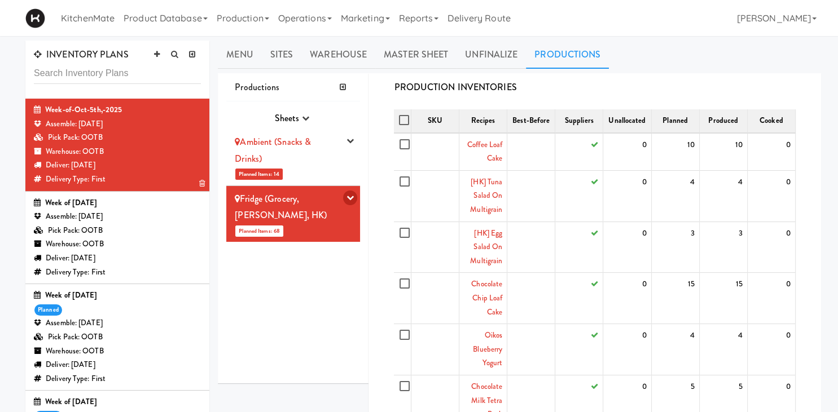
click at [349, 201] on icon "button" at bounding box center [349, 197] width 7 height 7
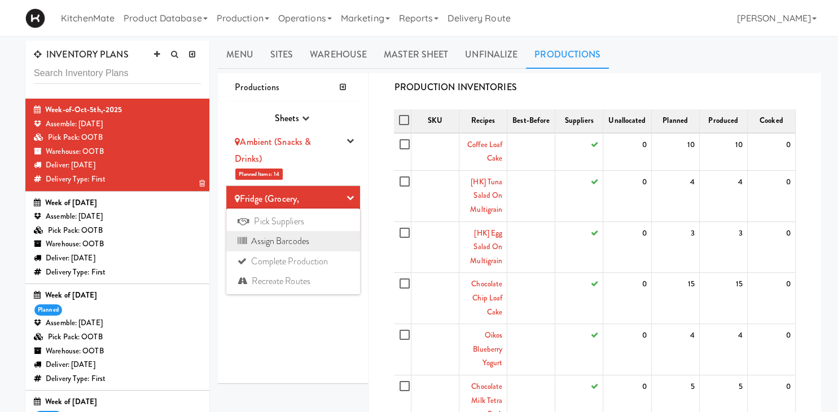
click at [285, 240] on link "Assign Barcodes" at bounding box center [293, 241] width 134 height 20
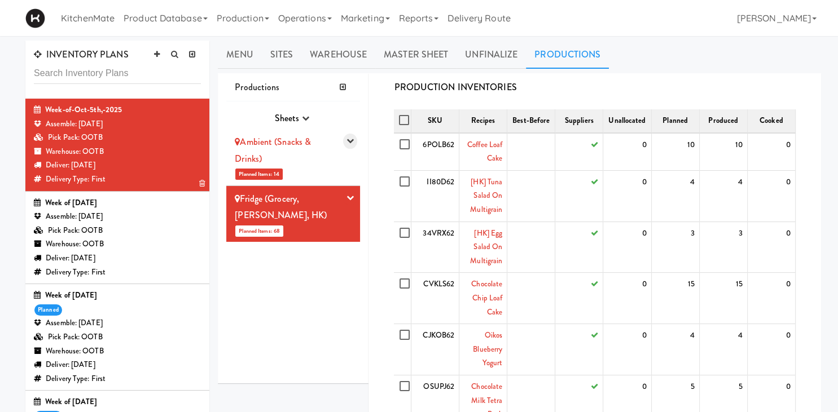
click at [350, 139] on icon "button" at bounding box center [349, 140] width 7 height 7
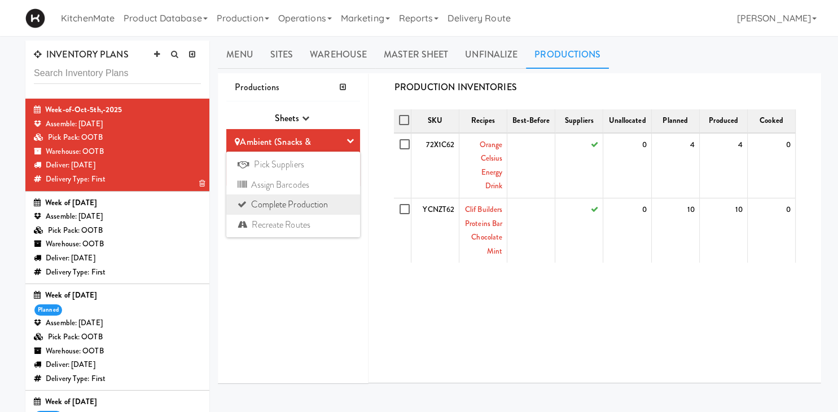
click at [305, 206] on link "Complete Production" at bounding box center [293, 205] width 134 height 20
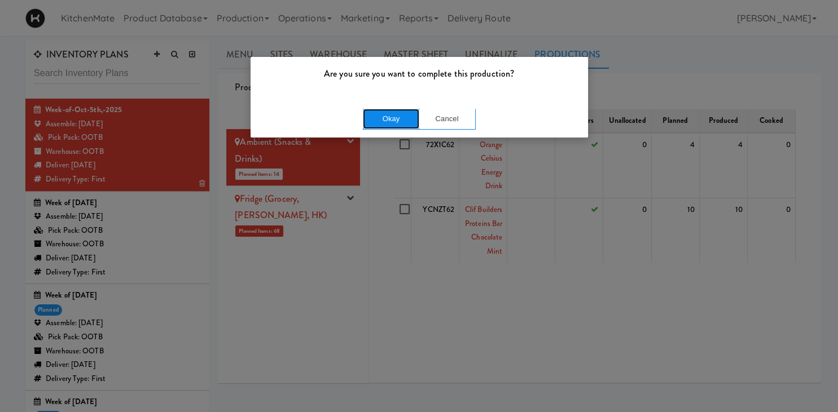
click at [381, 117] on button "Okay" at bounding box center [391, 119] width 56 height 20
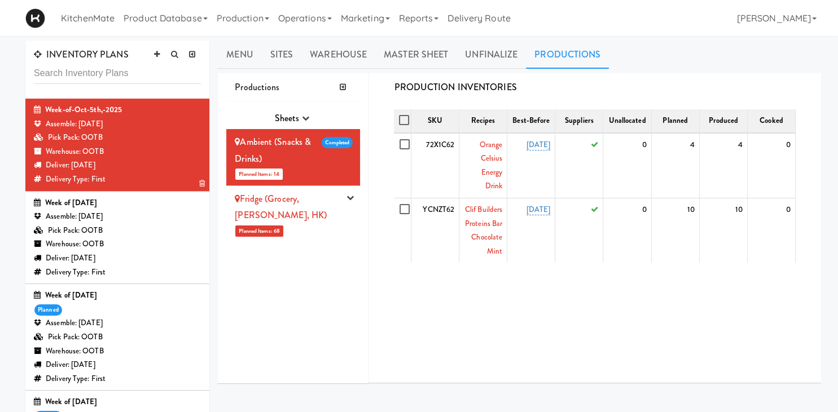
click at [345, 195] on li "Fridge (Grocery, Bev, HK) Planned Items: 68 Pick Suppliers Assign Barcodes Comp…" at bounding box center [293, 214] width 134 height 56
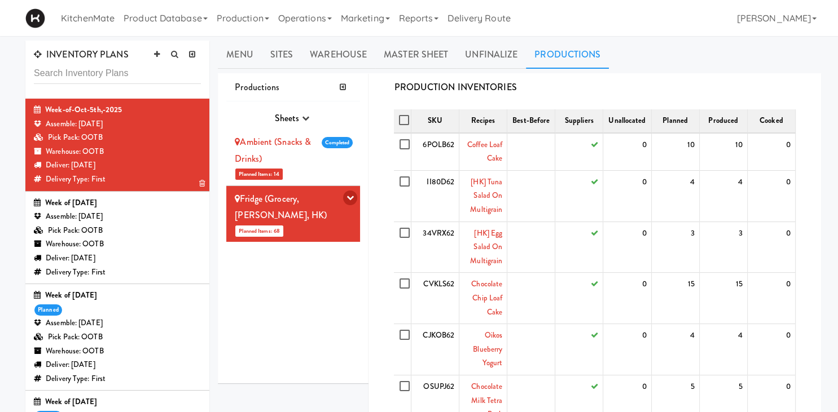
click at [349, 200] on icon "button" at bounding box center [349, 197] width 7 height 7
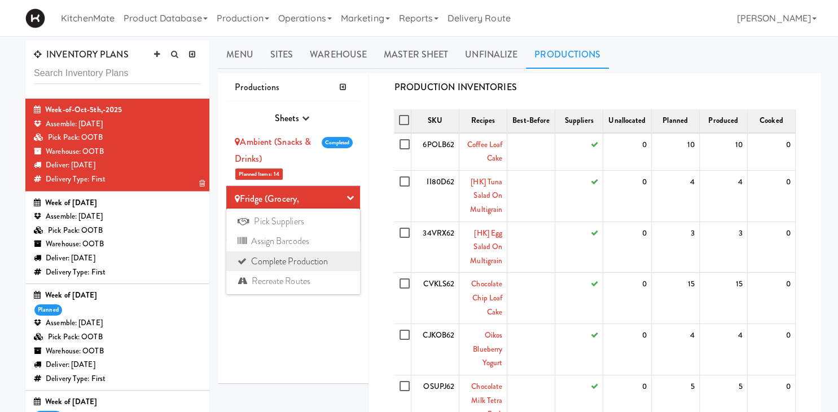
click at [272, 258] on link "Complete Production" at bounding box center [293, 262] width 134 height 20
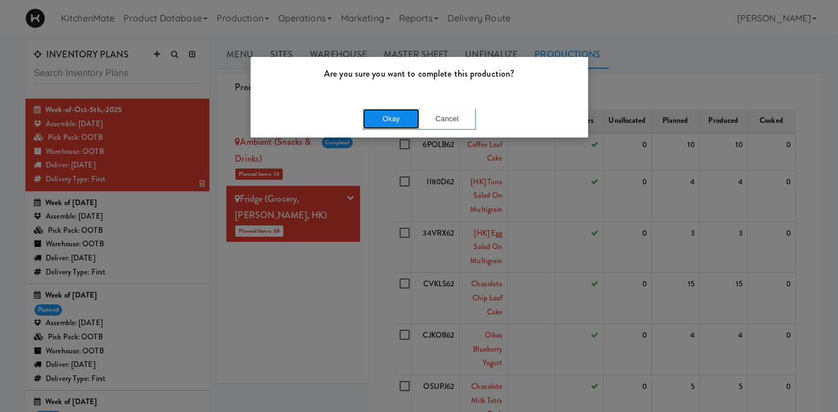
click at [373, 115] on button "Okay" at bounding box center [391, 119] width 56 height 20
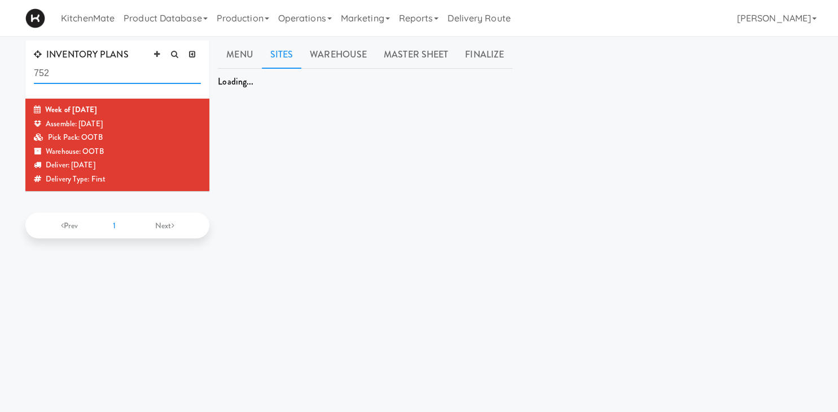
scroll to position [36, 0]
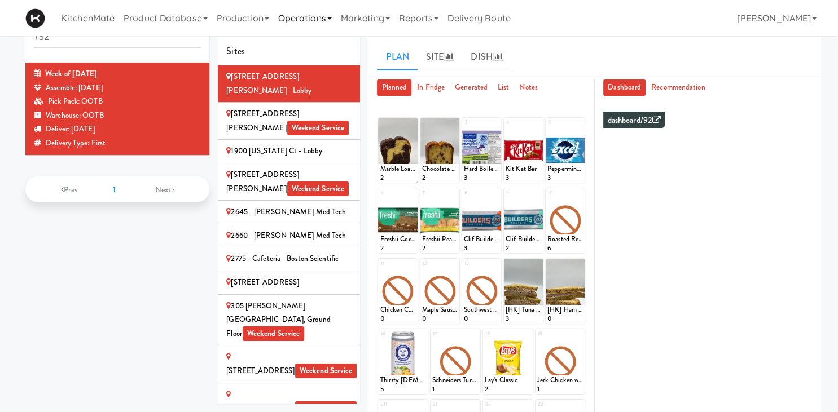
click at [321, 20] on link "Operations" at bounding box center [305, 18] width 63 height 36
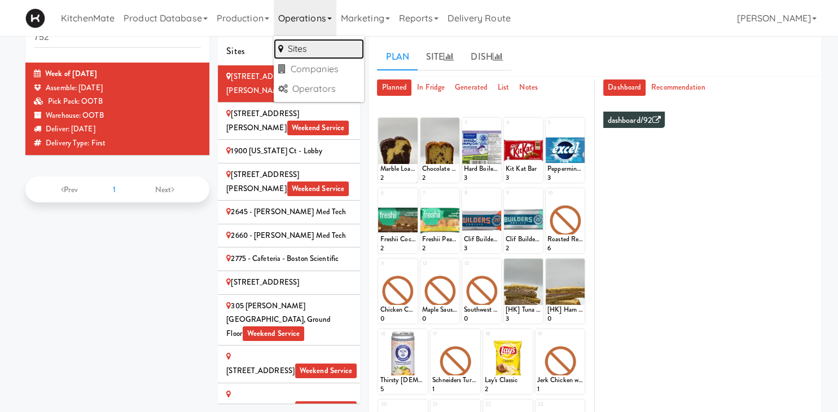
click at [320, 46] on link "Sites" at bounding box center [319, 49] width 90 height 20
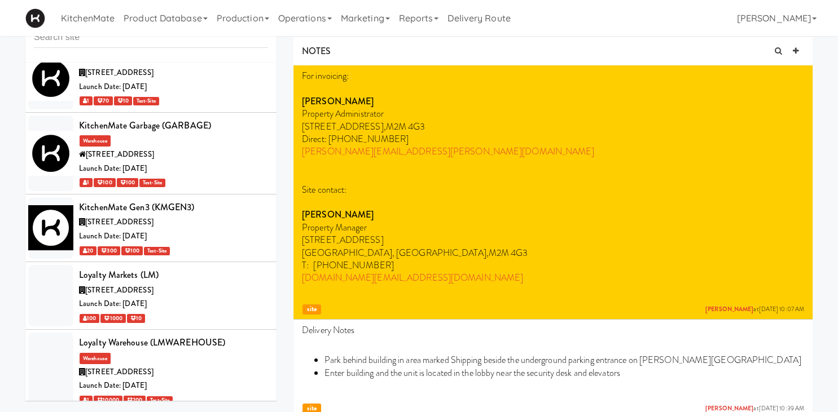
scroll to position [3950, 0]
type input "a"
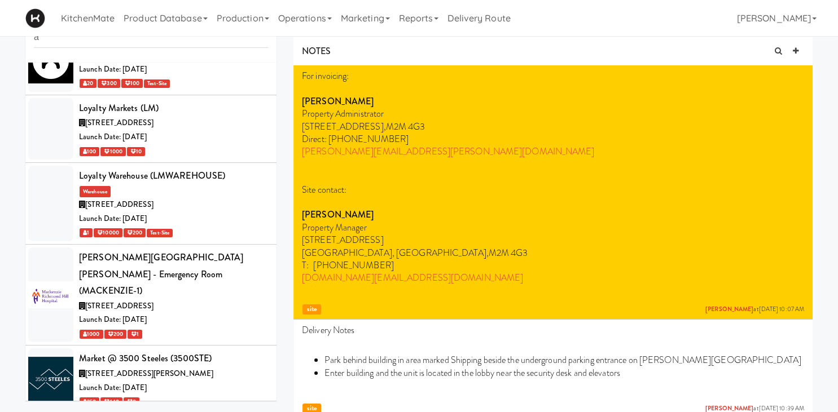
scroll to position [3576, 0]
